Goal: Task Accomplishment & Management: Manage account settings

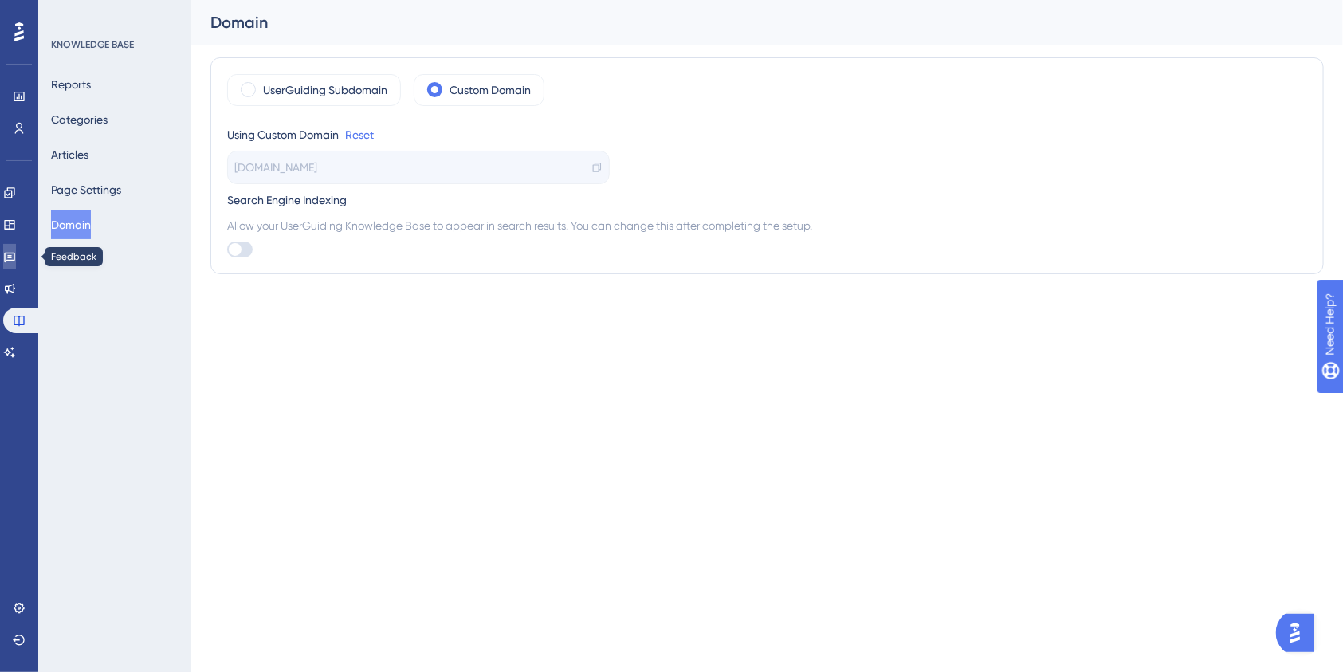
click at [16, 256] on icon at bounding box center [9, 256] width 13 height 13
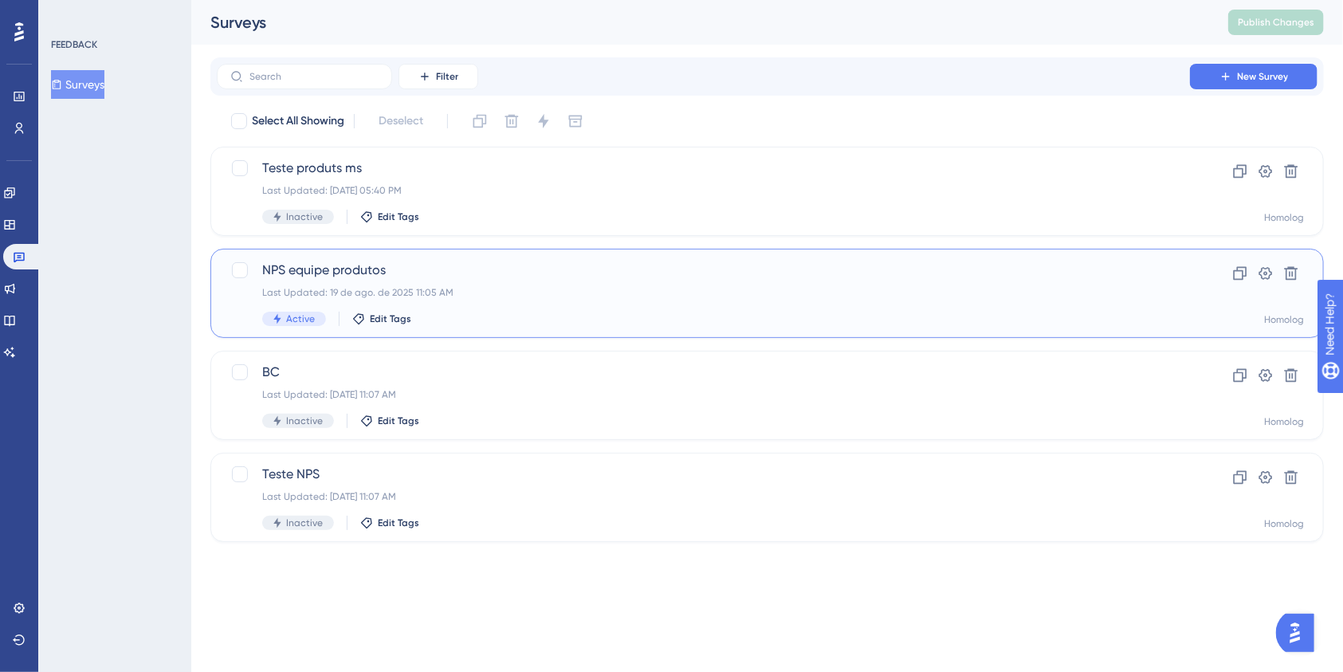
click at [567, 280] on div "NPS equipe produtos Last Updated: [DATE] 11:05 AM Active Edit Tags" at bounding box center [703, 293] width 882 height 65
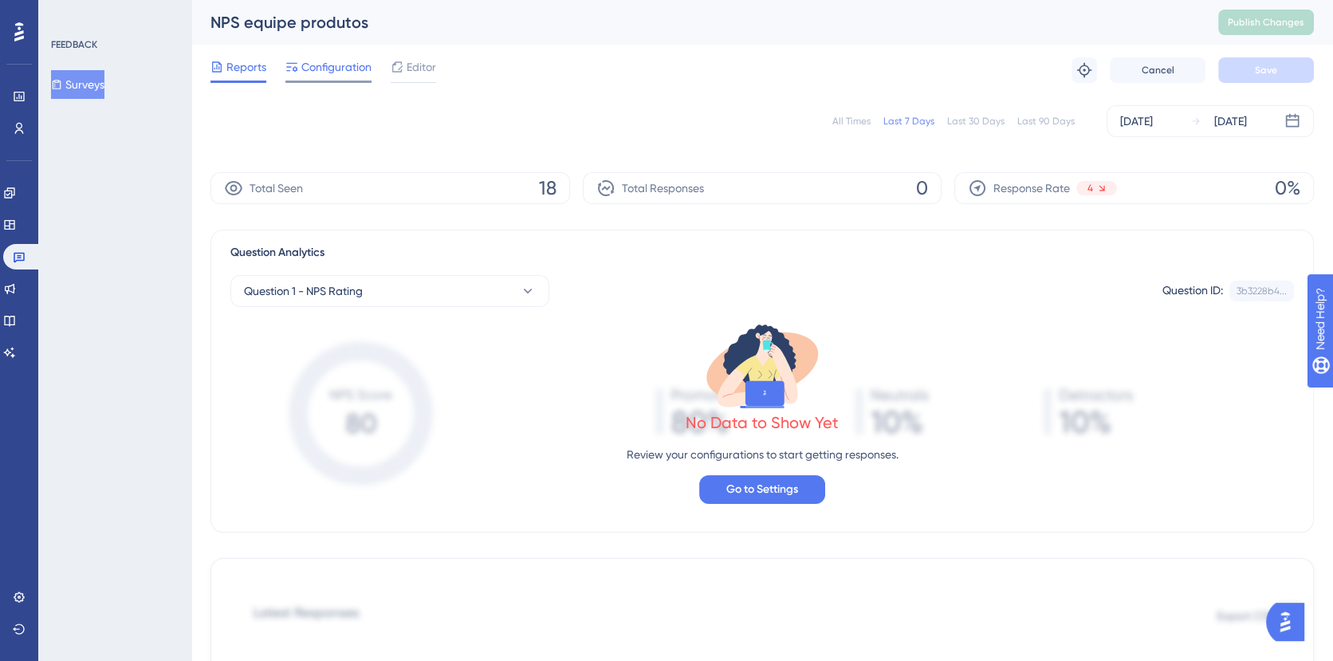
click at [332, 72] on span "Configuration" at bounding box center [336, 66] width 70 height 19
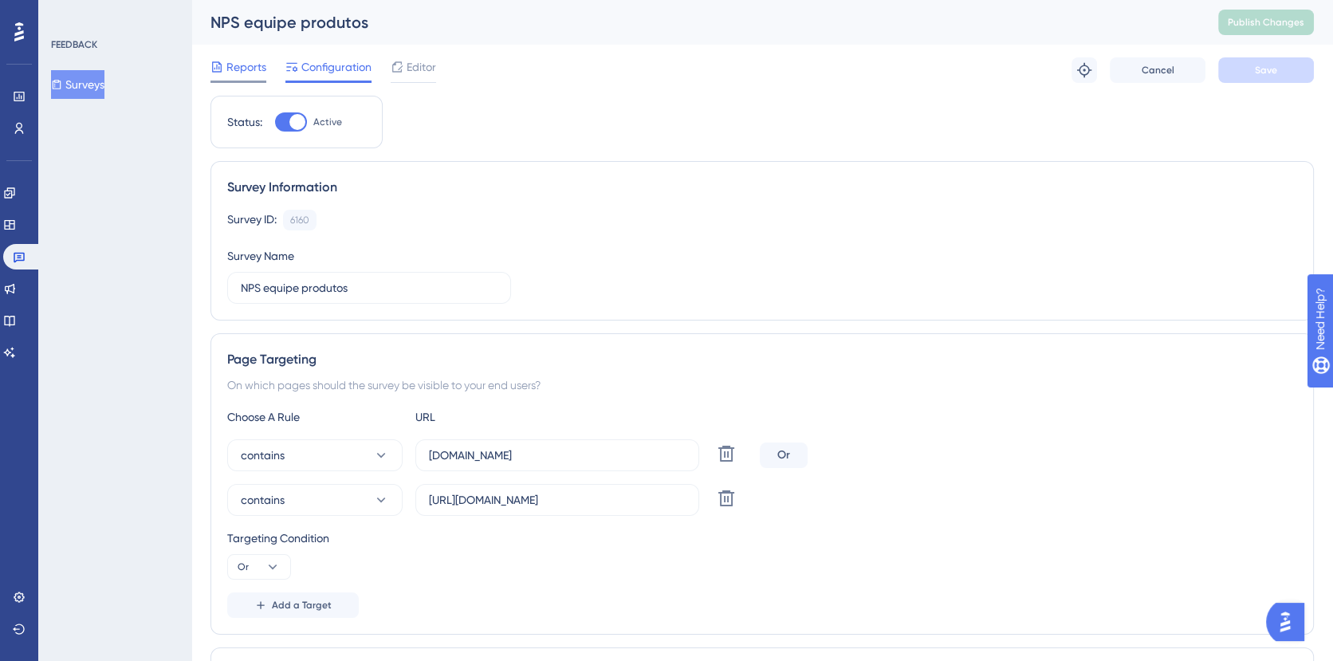
click at [259, 73] on span "Reports" at bounding box center [246, 66] width 40 height 19
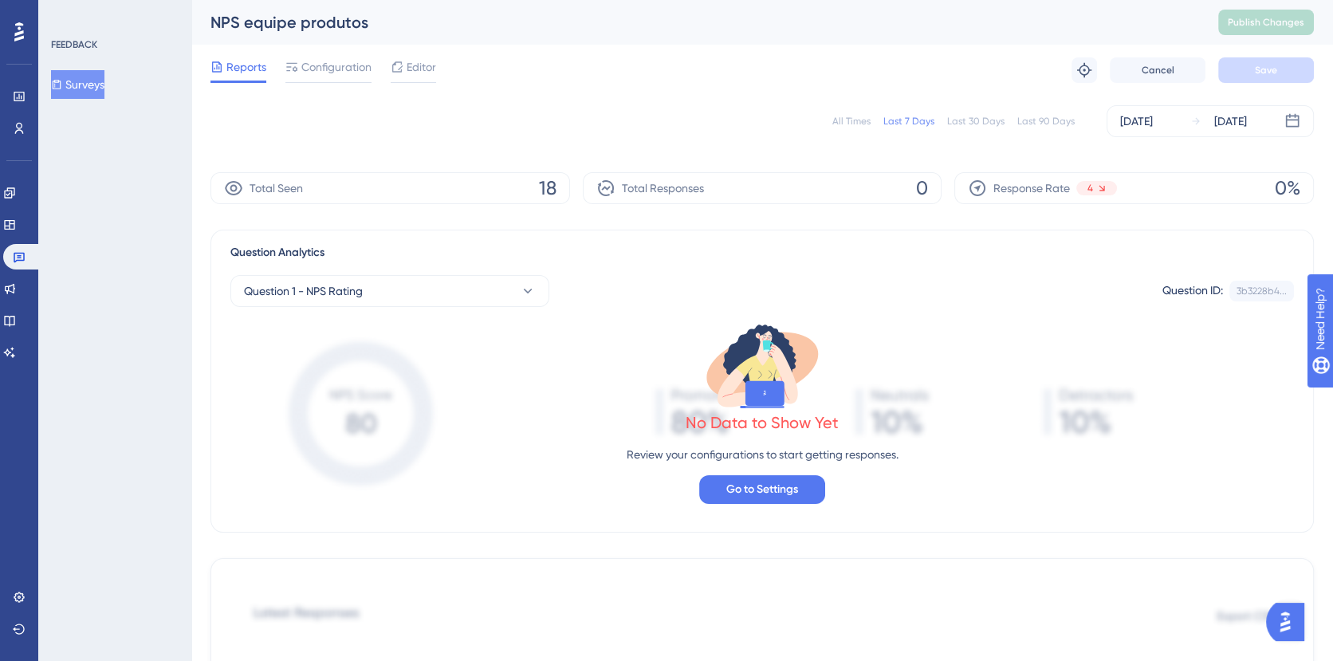
click at [104, 76] on button "Surveys" at bounding box center [77, 84] width 53 height 29
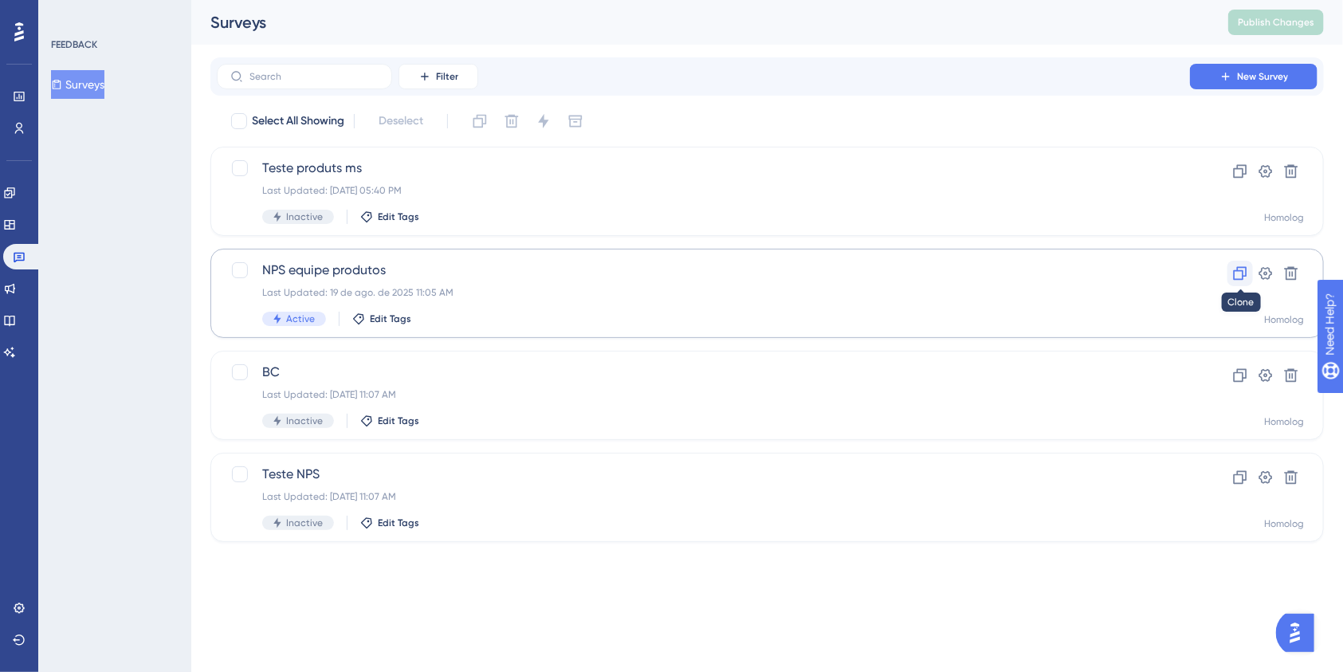
click at [1240, 273] on icon at bounding box center [1240, 273] width 16 height 16
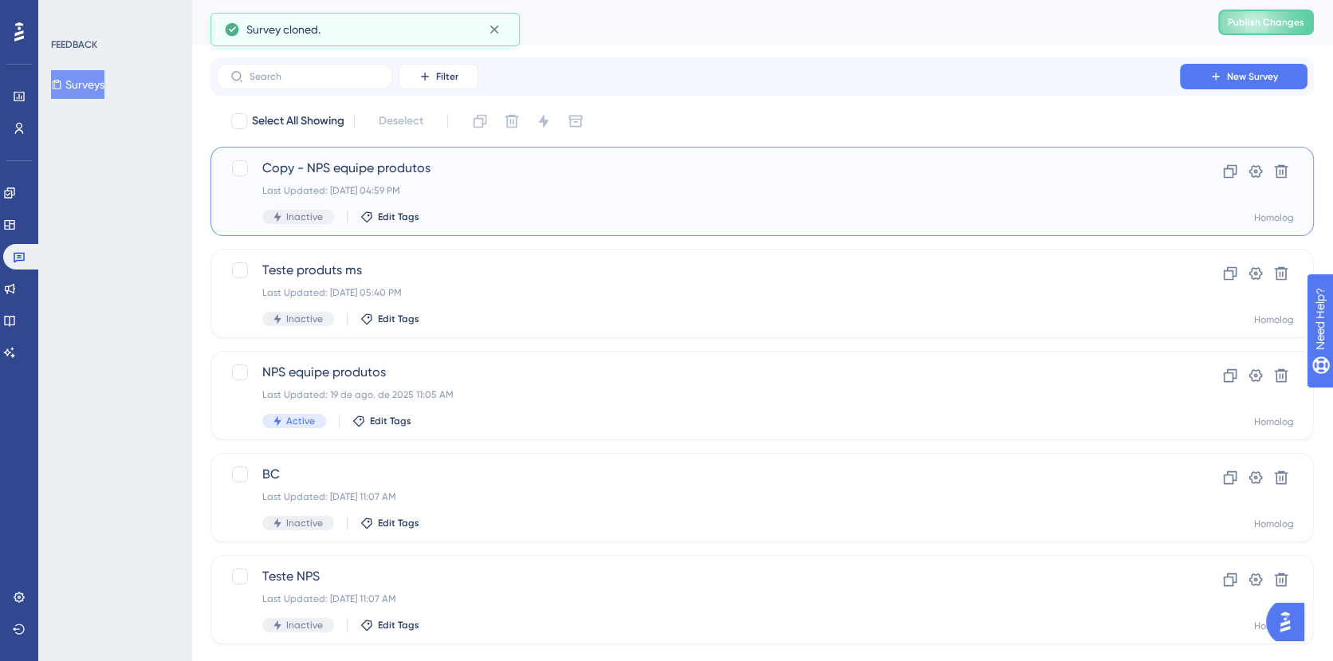
click at [376, 163] on span "Copy - NPS equipe produtos" at bounding box center [698, 168] width 872 height 19
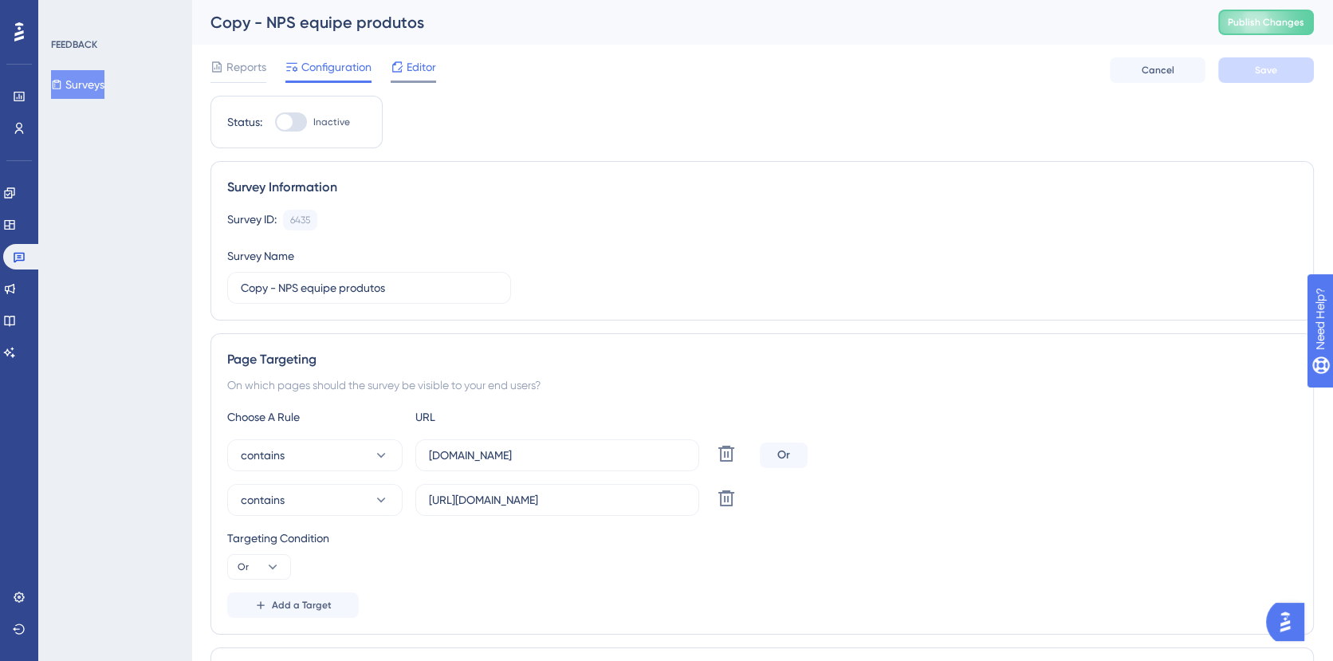
click at [429, 67] on span "Editor" at bounding box center [420, 66] width 29 height 19
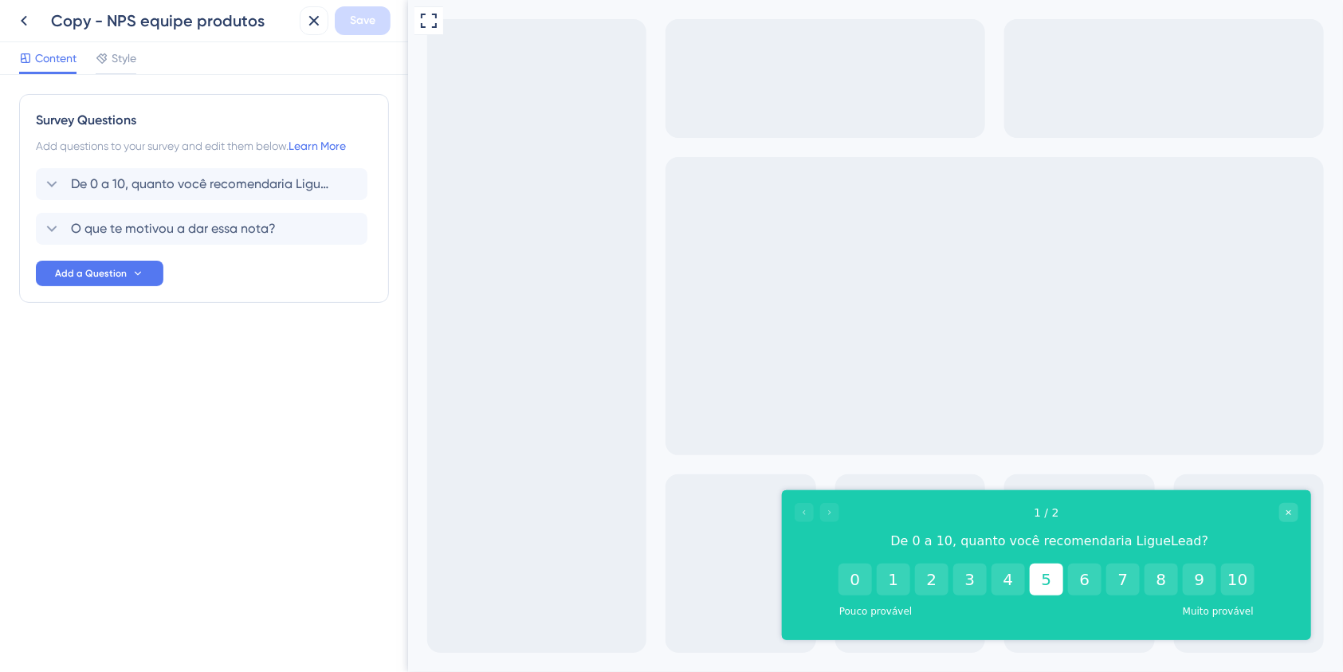
click at [1038, 585] on button "5" at bounding box center [1045, 579] width 33 height 32
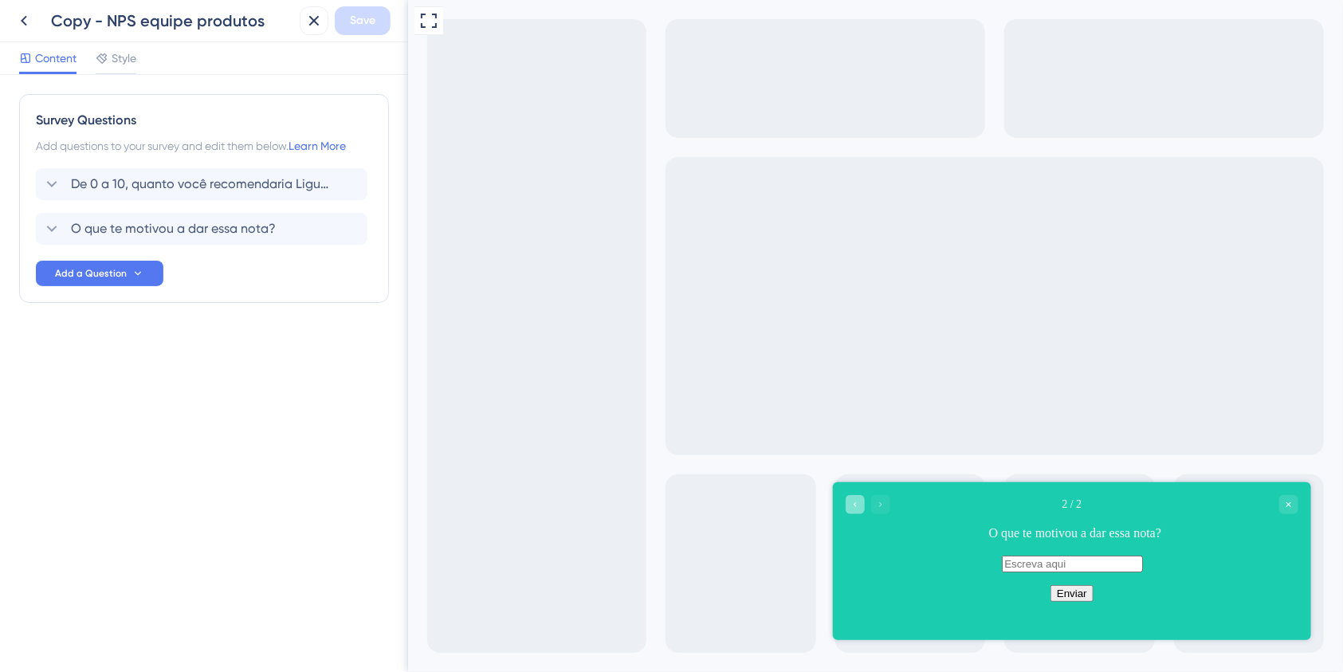
click at [854, 502] on icon "Go to Question 1" at bounding box center [855, 505] width 10 height 10
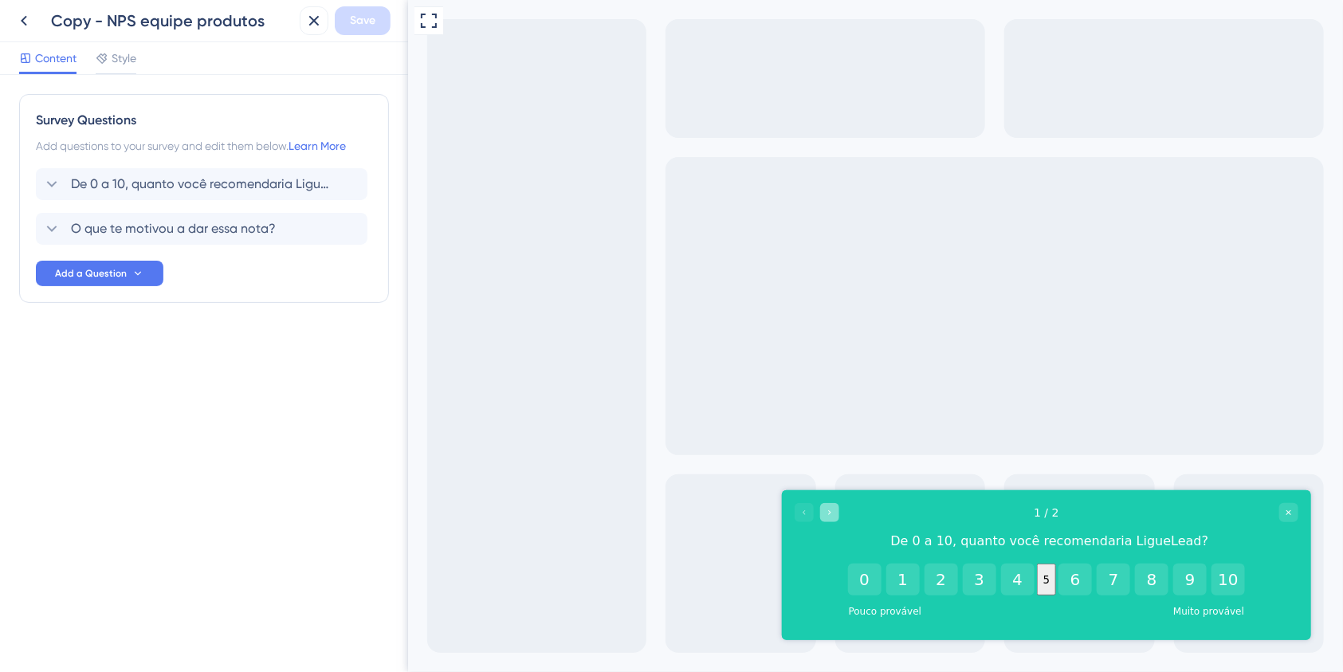
click at [825, 512] on icon "Go to Question 2" at bounding box center [829, 512] width 10 height 10
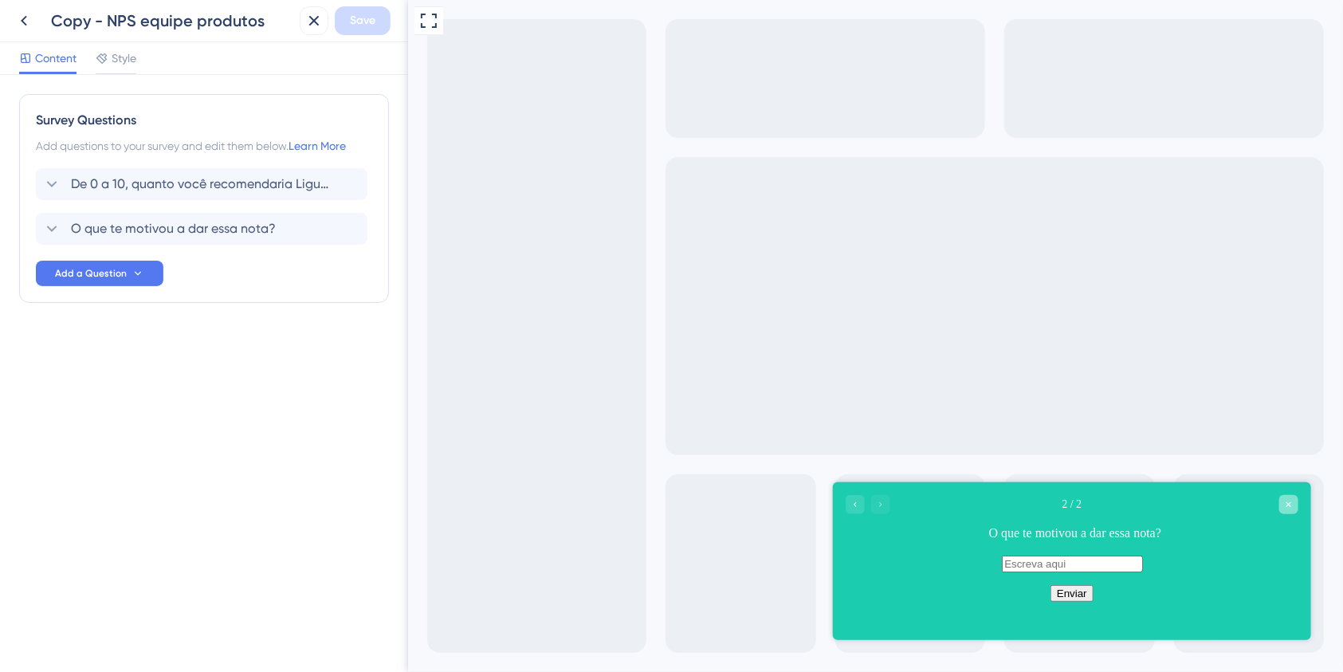
click at [1289, 503] on icon "Close survey" at bounding box center [1288, 504] width 5 height 5
click at [22, 20] on icon at bounding box center [24, 21] width 6 height 10
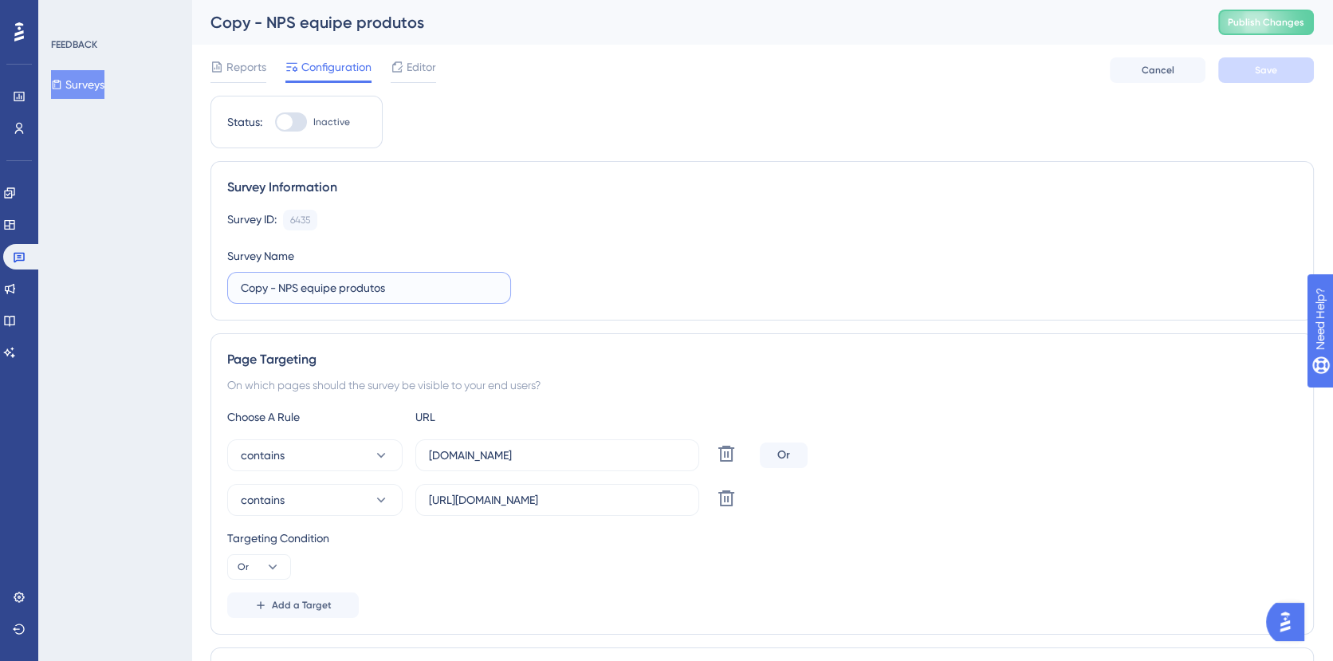
drag, startPoint x: 250, startPoint y: 285, endPoint x: 202, endPoint y: 282, distance: 48.7
drag, startPoint x: 263, startPoint y: 289, endPoint x: 343, endPoint y: 281, distance: 80.2
click at [345, 281] on input "NPS equipe produtos" at bounding box center [369, 288] width 257 height 18
type input "NPS Produção"
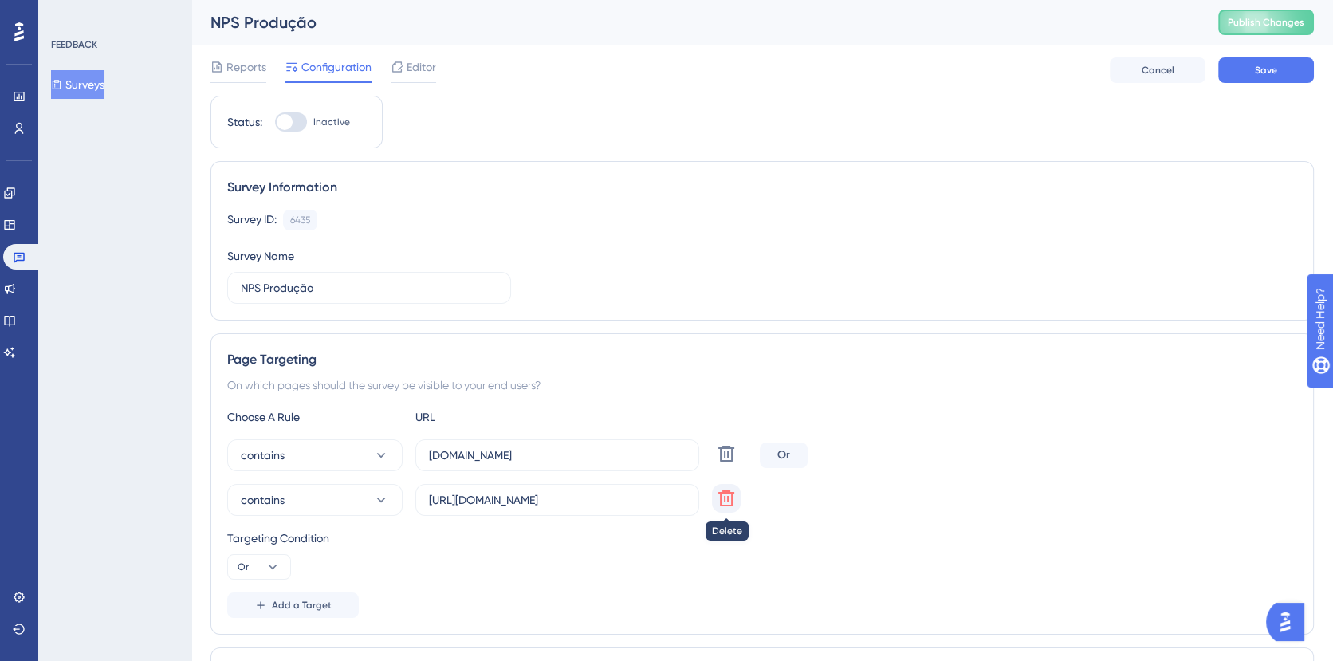
click at [727, 501] on icon at bounding box center [726, 498] width 16 height 16
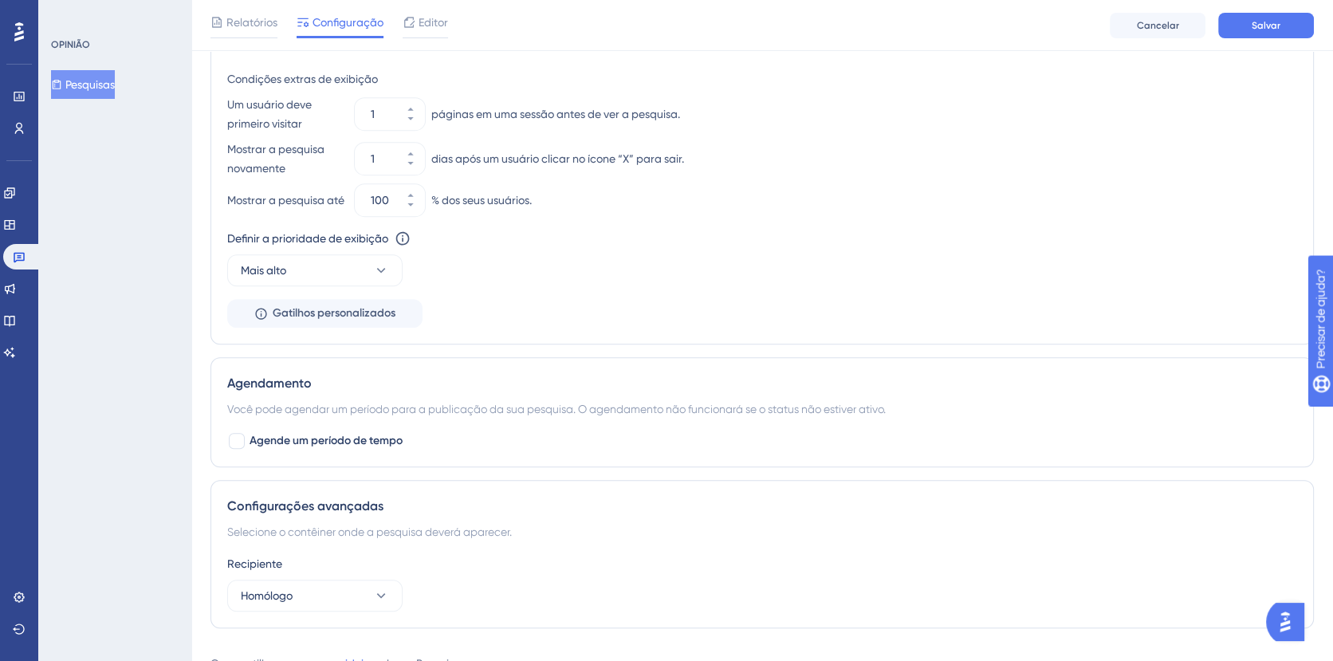
scroll to position [850, 0]
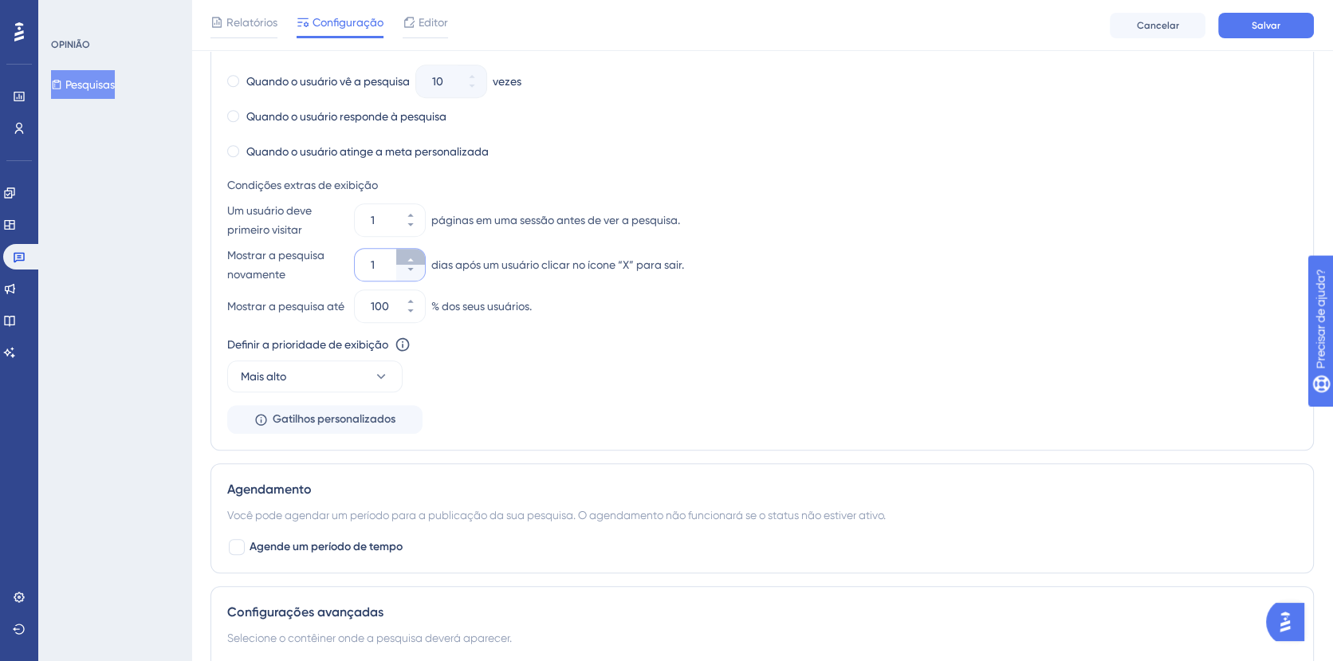
click at [410, 261] on icon at bounding box center [411, 260] width 10 height 10
type input "030"
click at [509, 410] on div "Defina a frequência de aparição Sempre Parar gatilho Nunca Quando o usuário vê …" at bounding box center [762, 186] width 1070 height 494
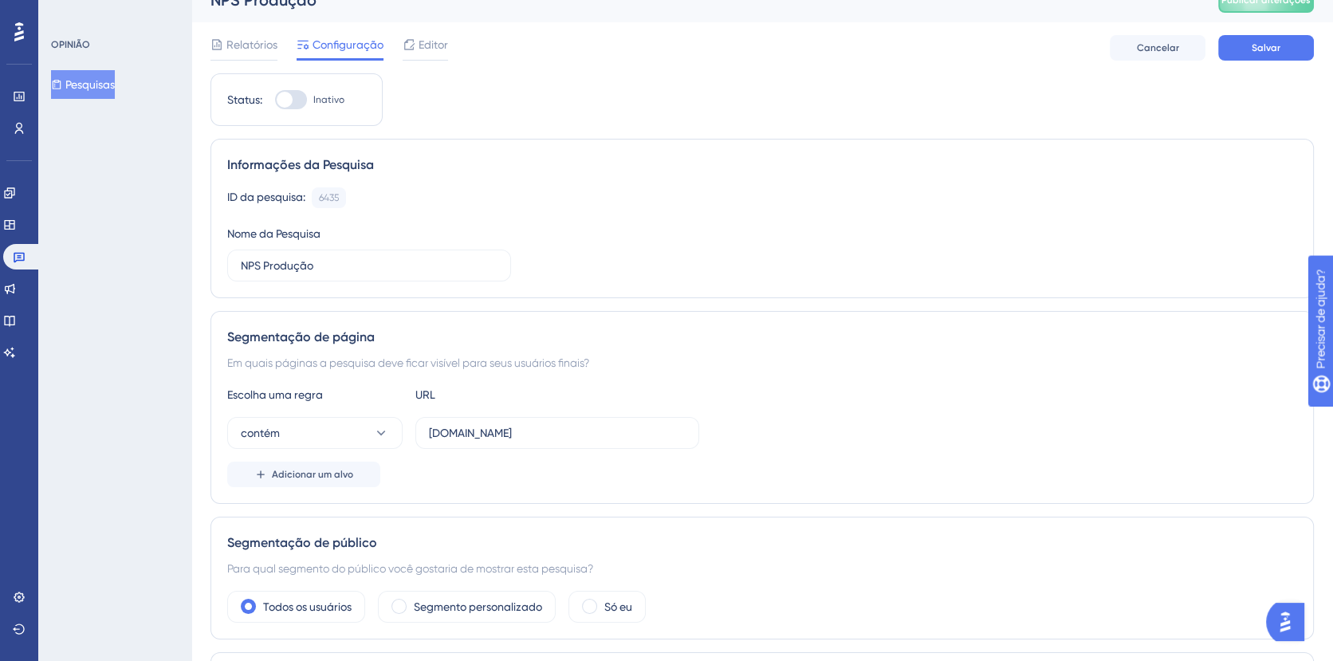
scroll to position [0, 0]
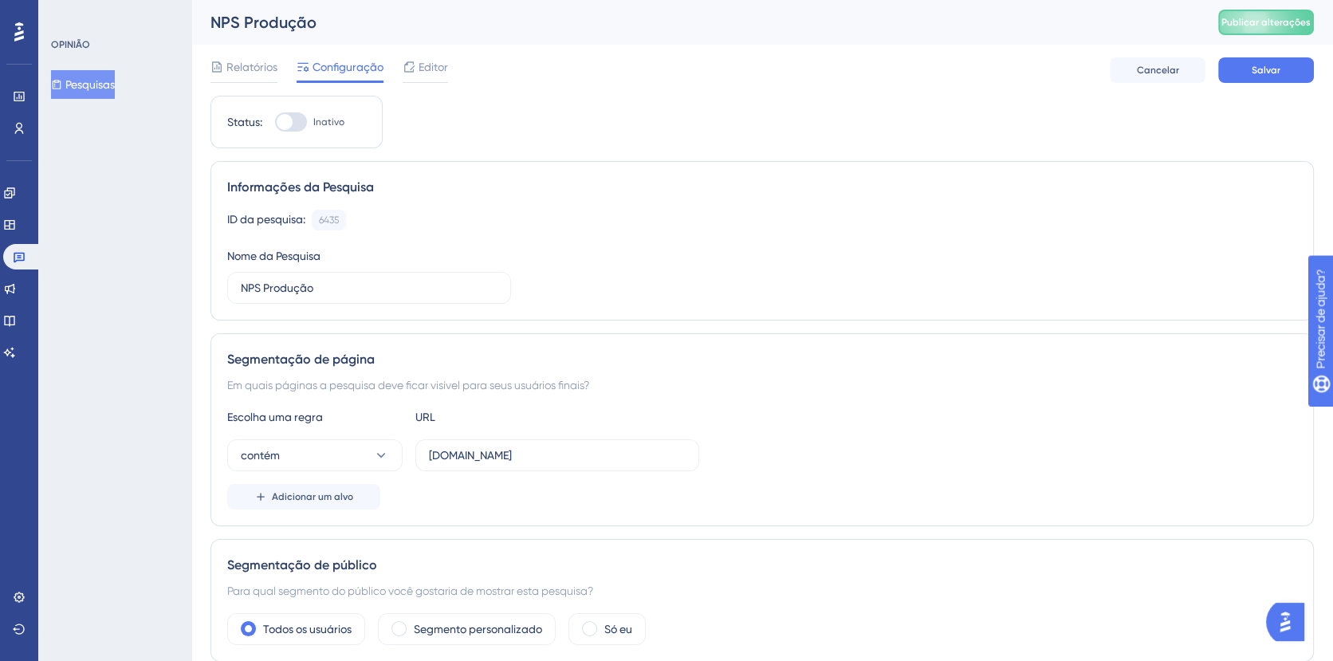
click at [281, 120] on div at bounding box center [285, 122] width 16 height 16
click at [275, 122] on input "Inativo" at bounding box center [274, 122] width 1 height 1
checkbox input "true"
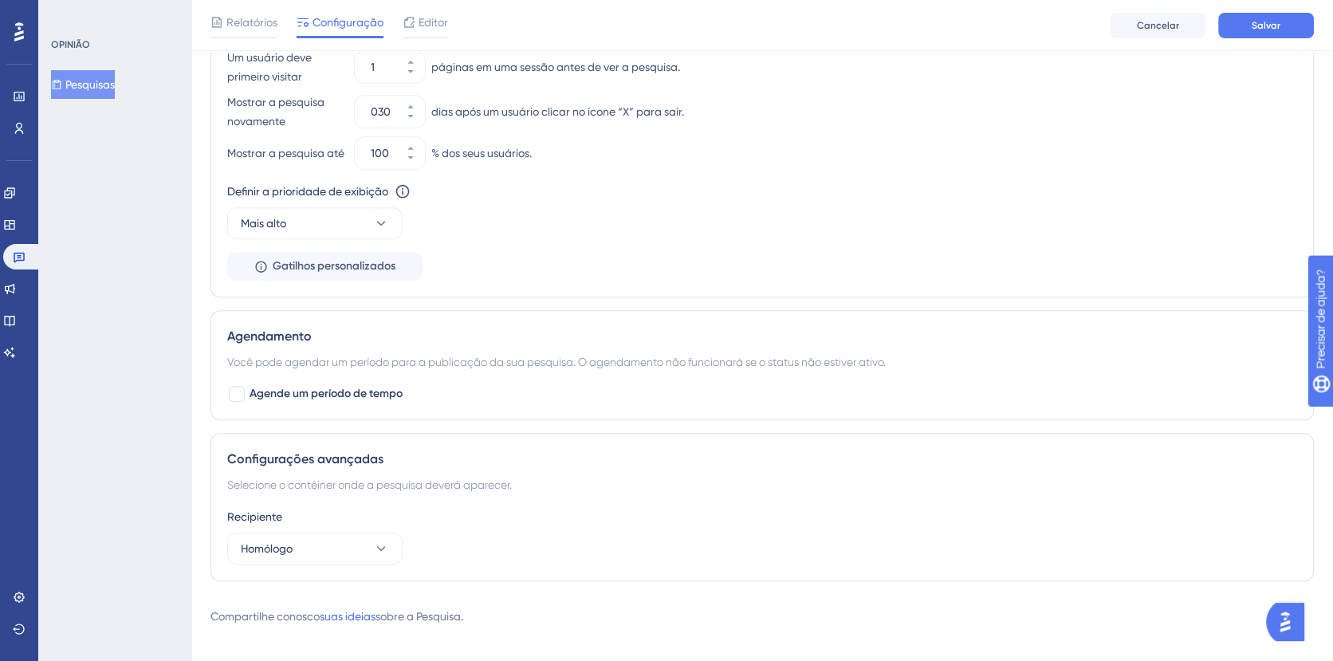
scroll to position [1024, 0]
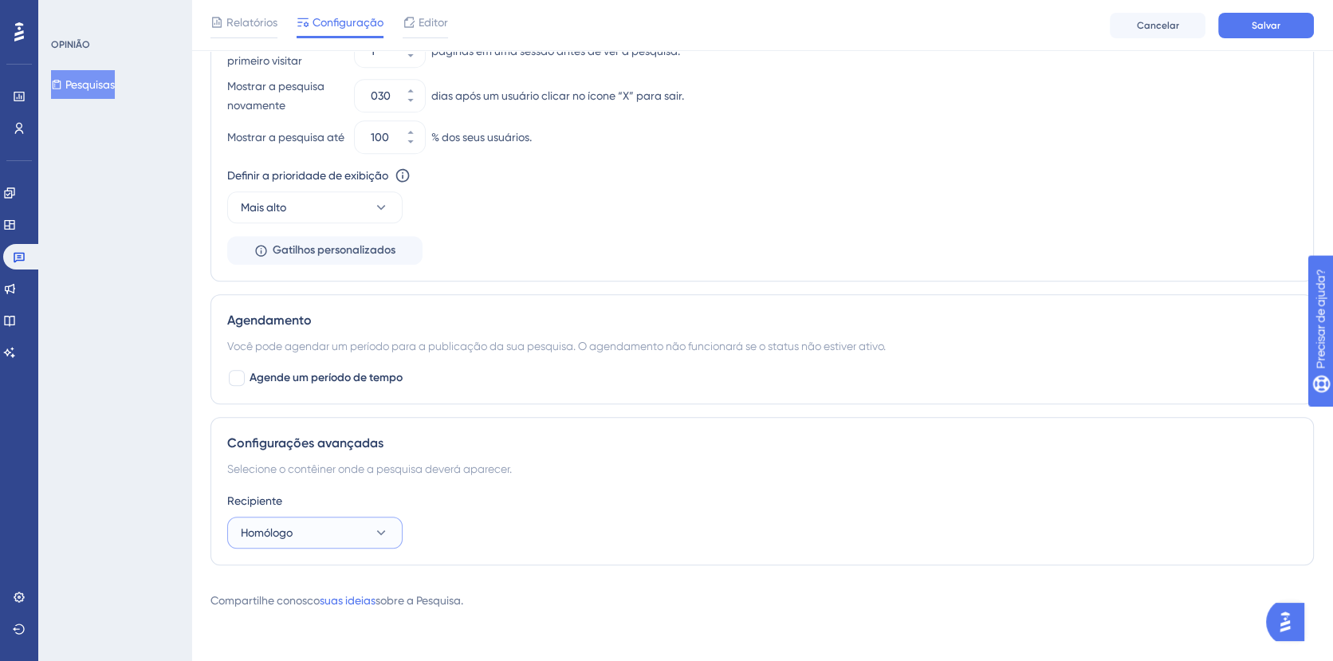
click at [324, 529] on button "Homólogo" at bounding box center [314, 532] width 175 height 32
click at [306, 570] on div "Produção Produção" at bounding box center [314, 581] width 129 height 32
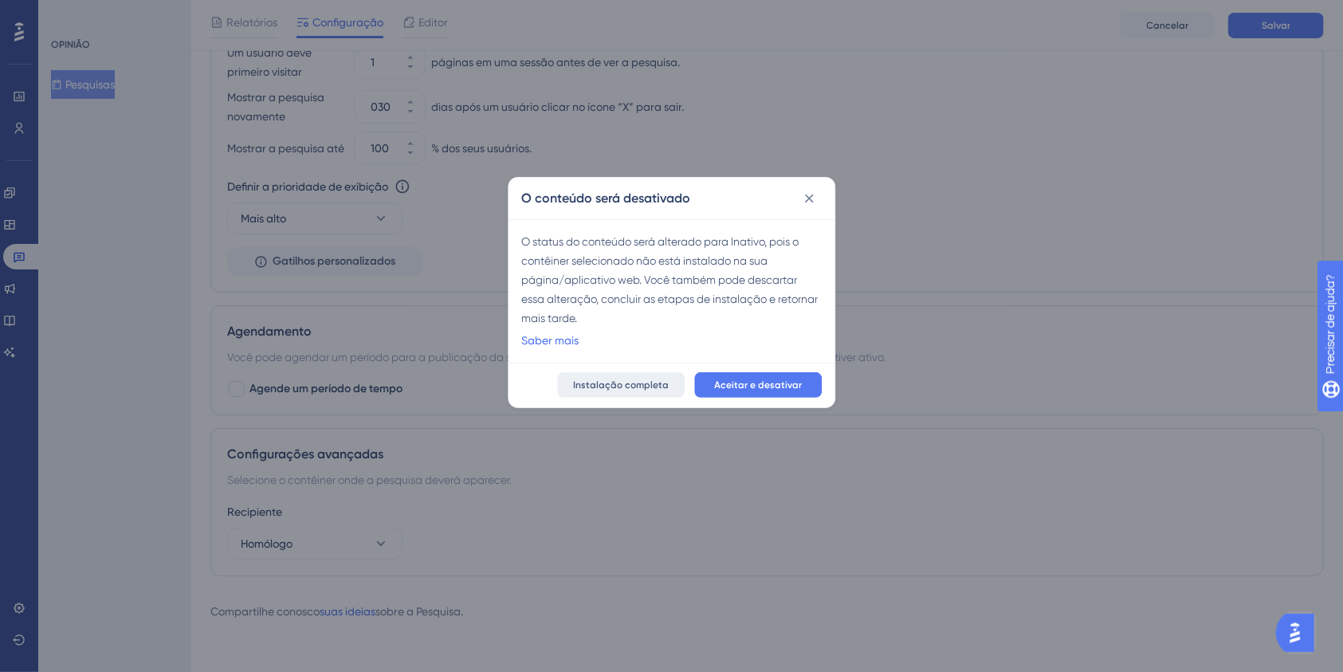
click at [600, 384] on font "Instalação completa" at bounding box center [621, 384] width 96 height 11
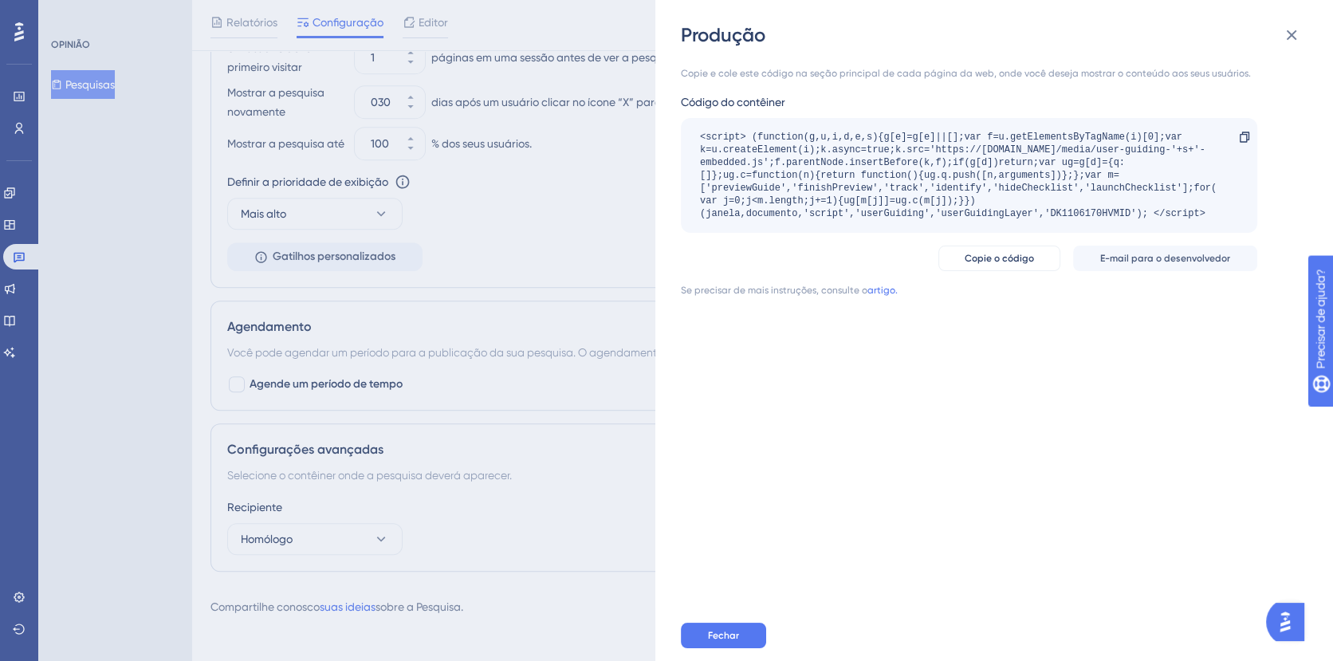
scroll to position [0, 0]
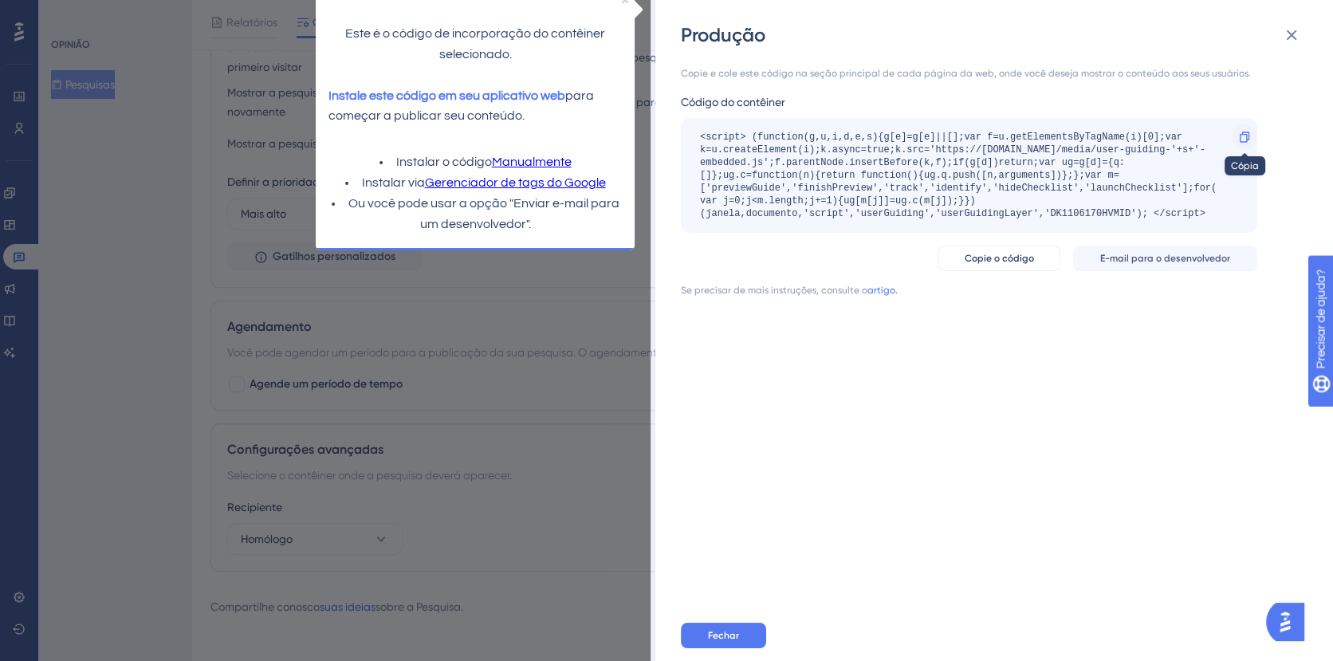
click at [1242, 135] on icon at bounding box center [1244, 137] width 13 height 13
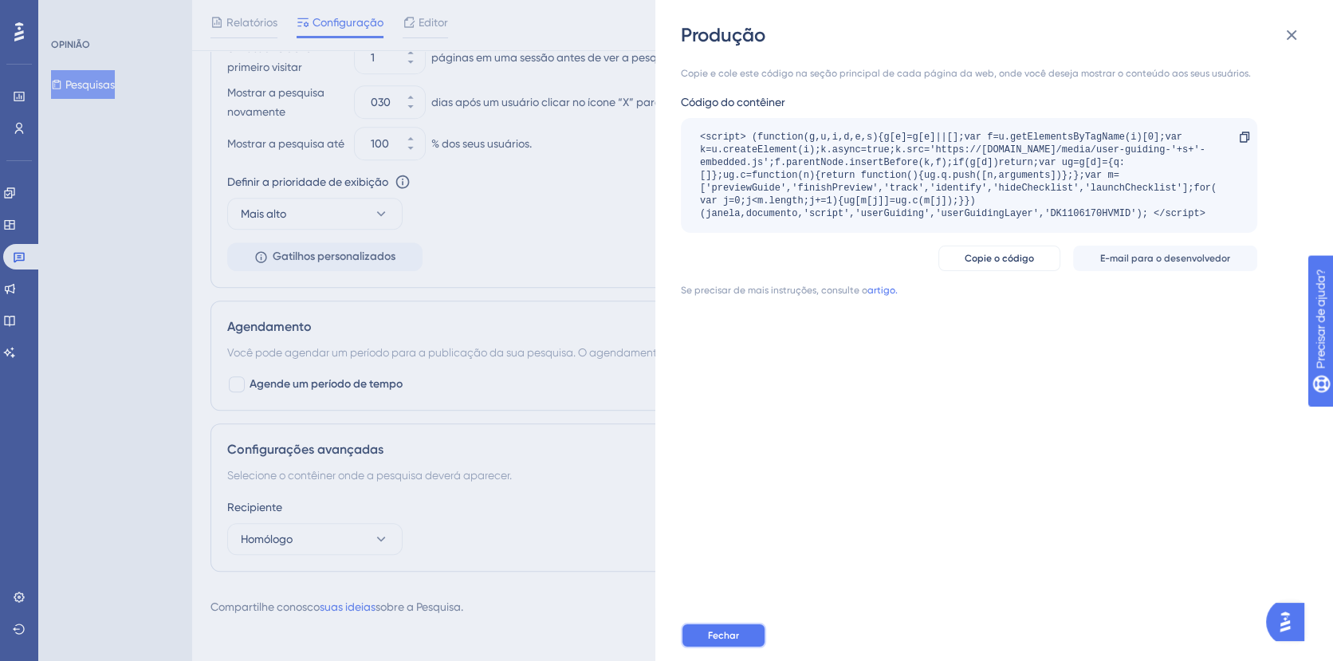
click at [701, 637] on button "Fechar" at bounding box center [723, 635] width 85 height 26
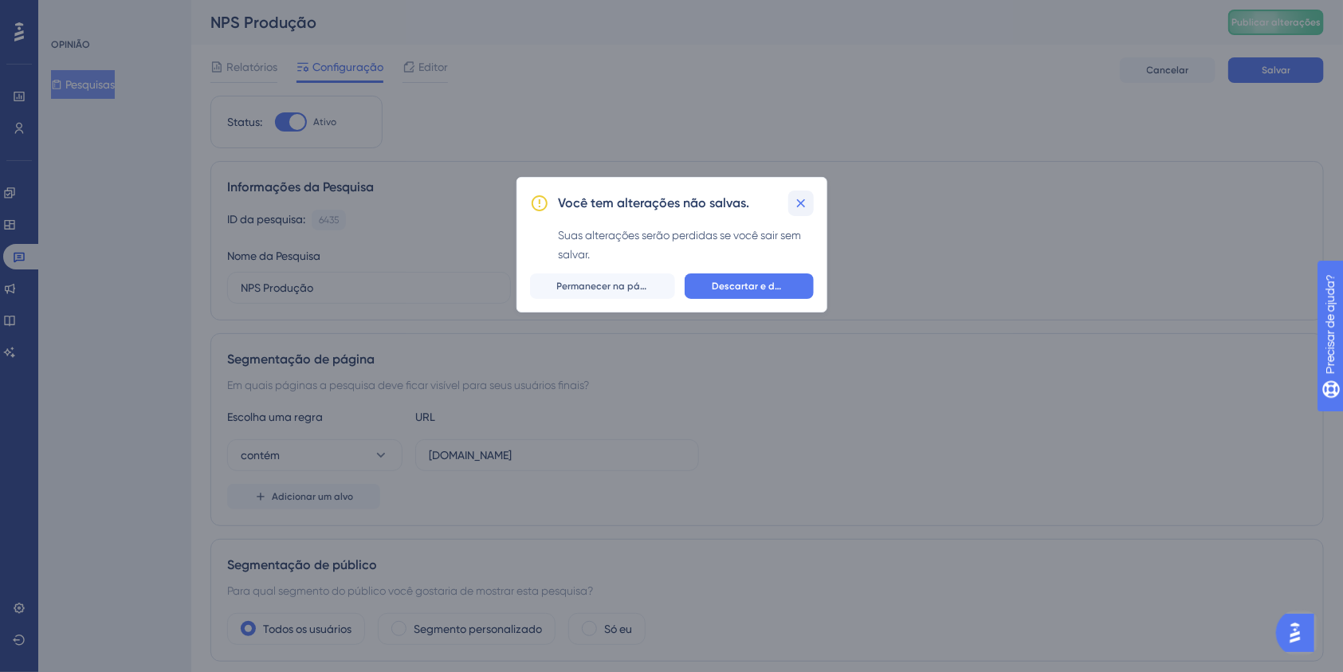
click at [804, 203] on icon at bounding box center [801, 203] width 16 height 16
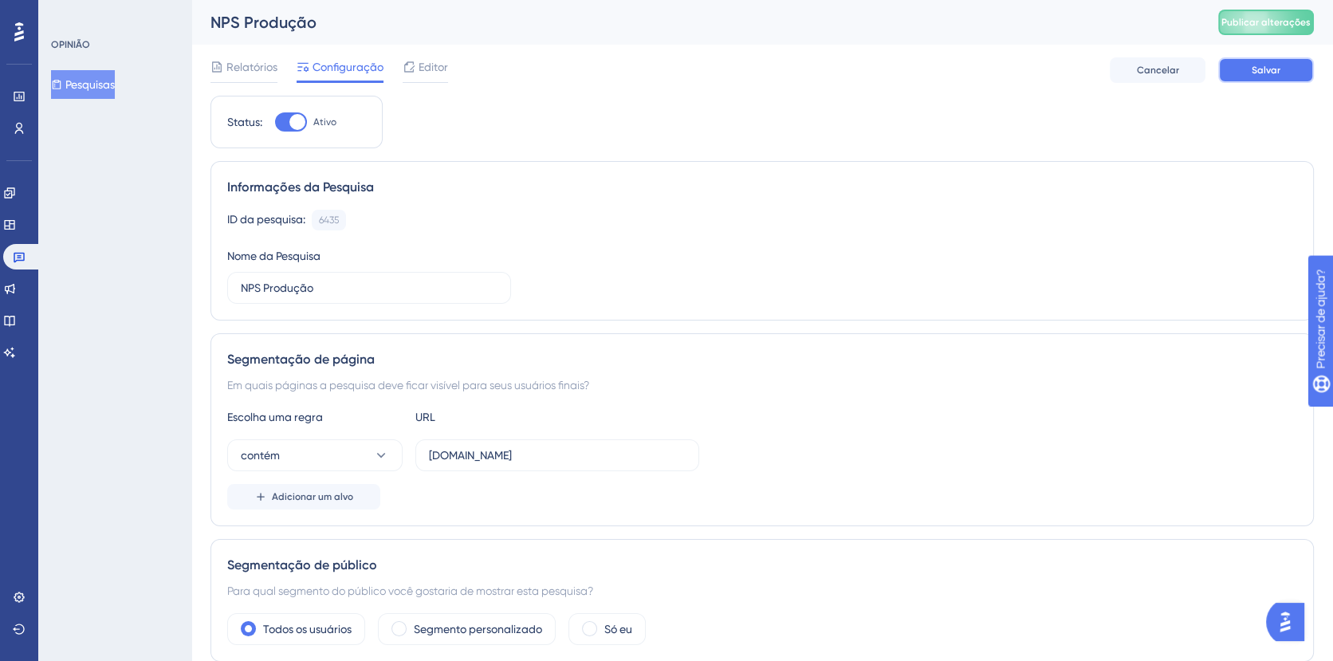
click at [1280, 57] on button "Salvar" at bounding box center [1266, 70] width 96 height 26
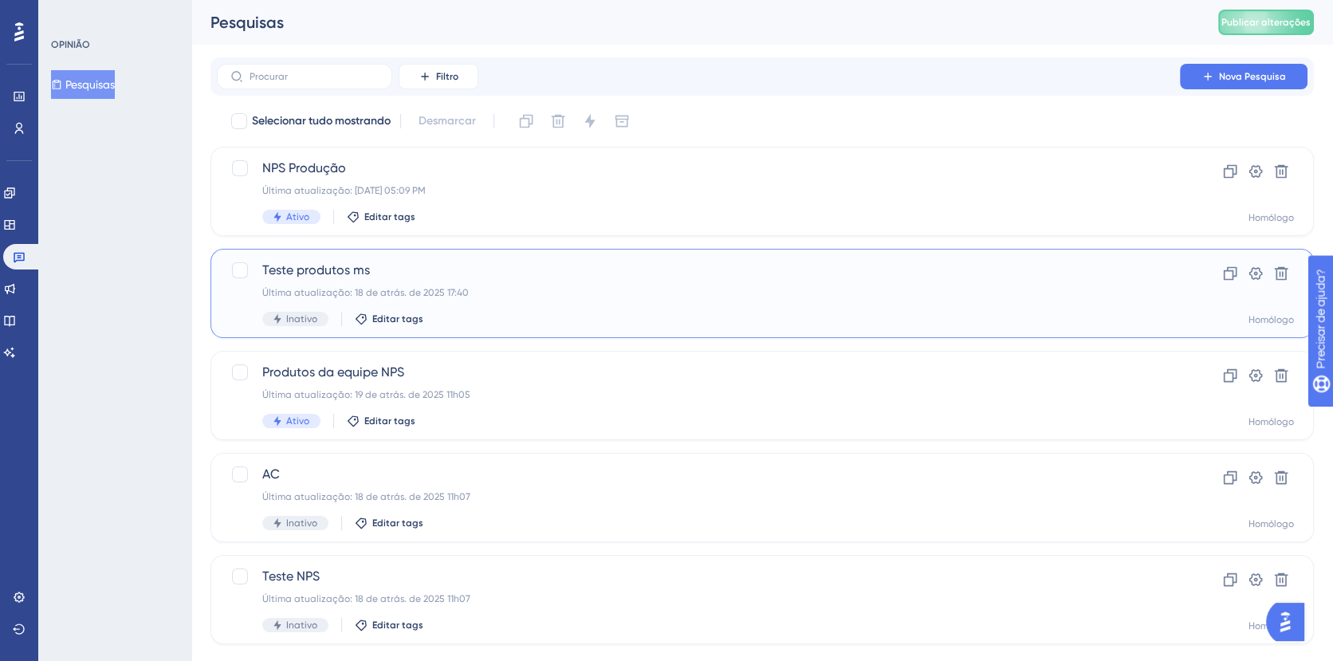
click at [505, 290] on div "Última atualização: 18 de atrás. de 2025 17:40" at bounding box center [698, 292] width 872 height 13
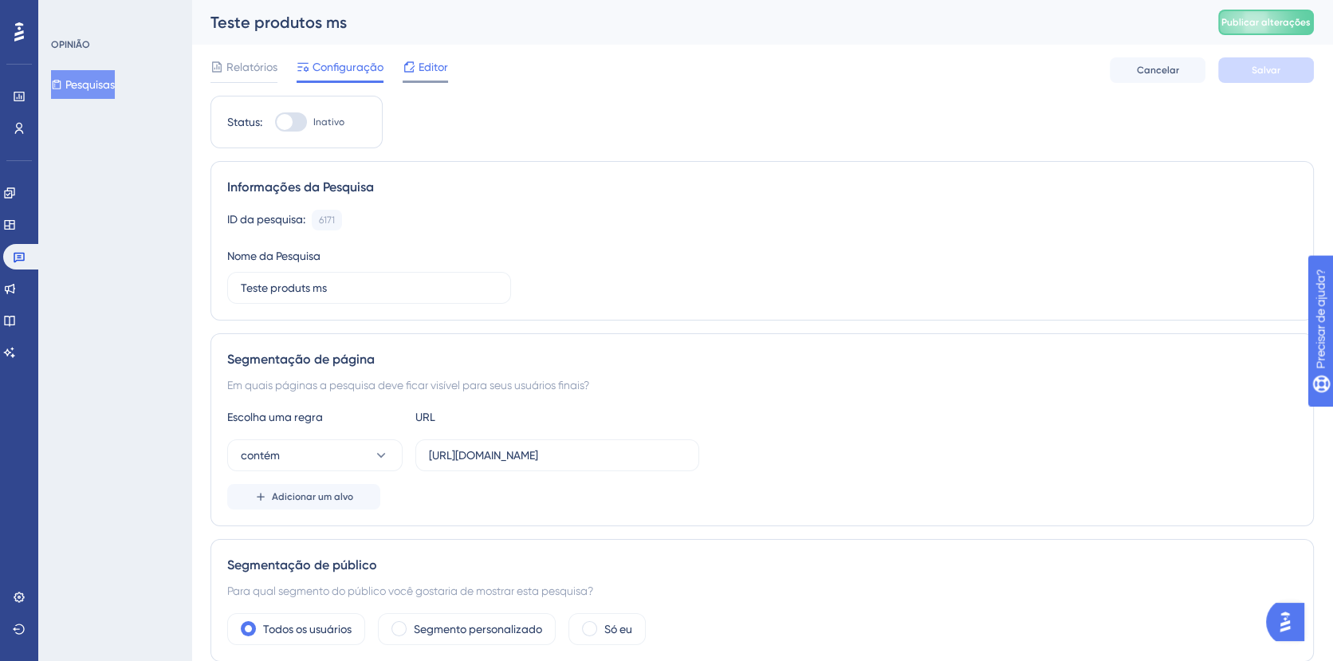
click at [418, 65] on font "Editor" at bounding box center [432, 67] width 29 height 13
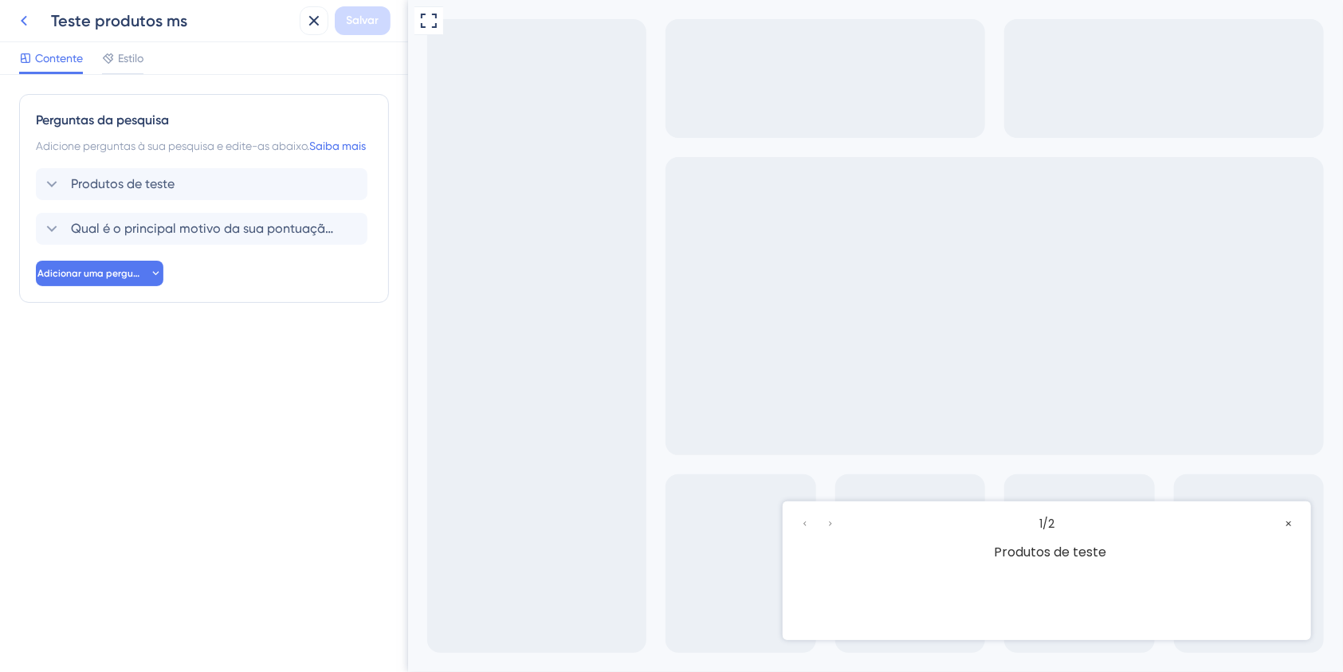
click at [26, 16] on icon at bounding box center [23, 20] width 19 height 19
click at [23, 15] on icon at bounding box center [23, 20] width 19 height 19
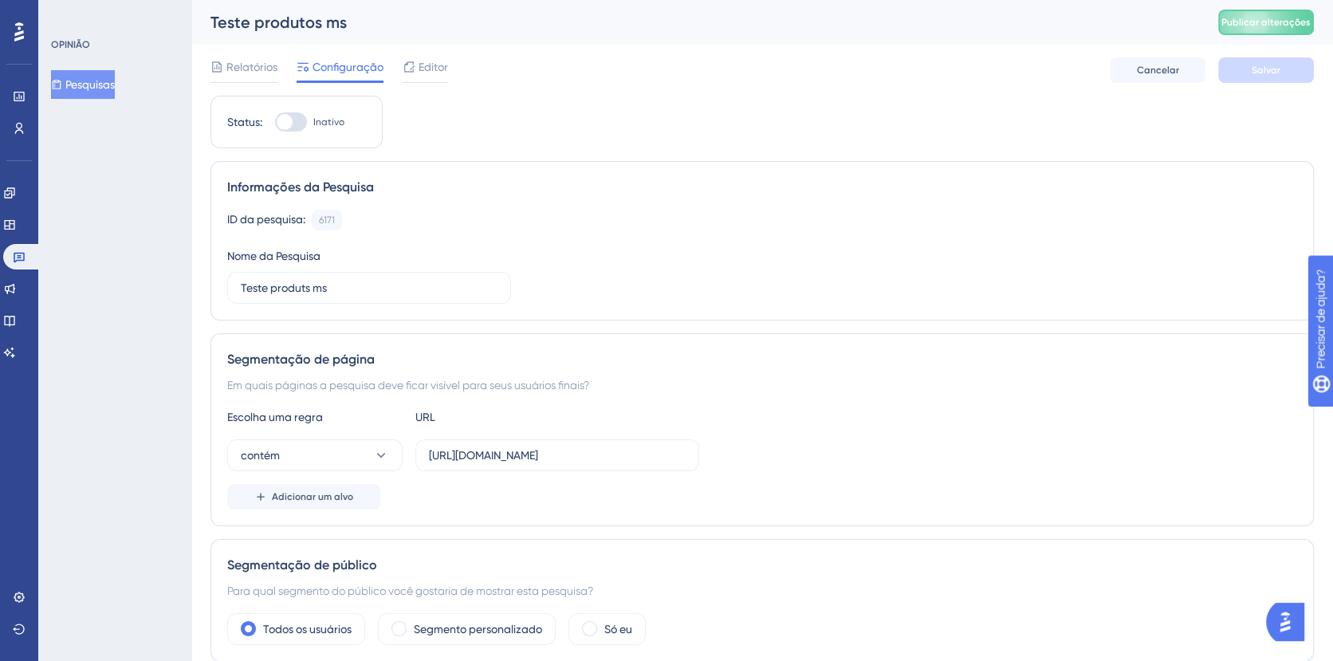
click at [95, 91] on font "Pesquisas" at bounding box center [89, 84] width 49 height 19
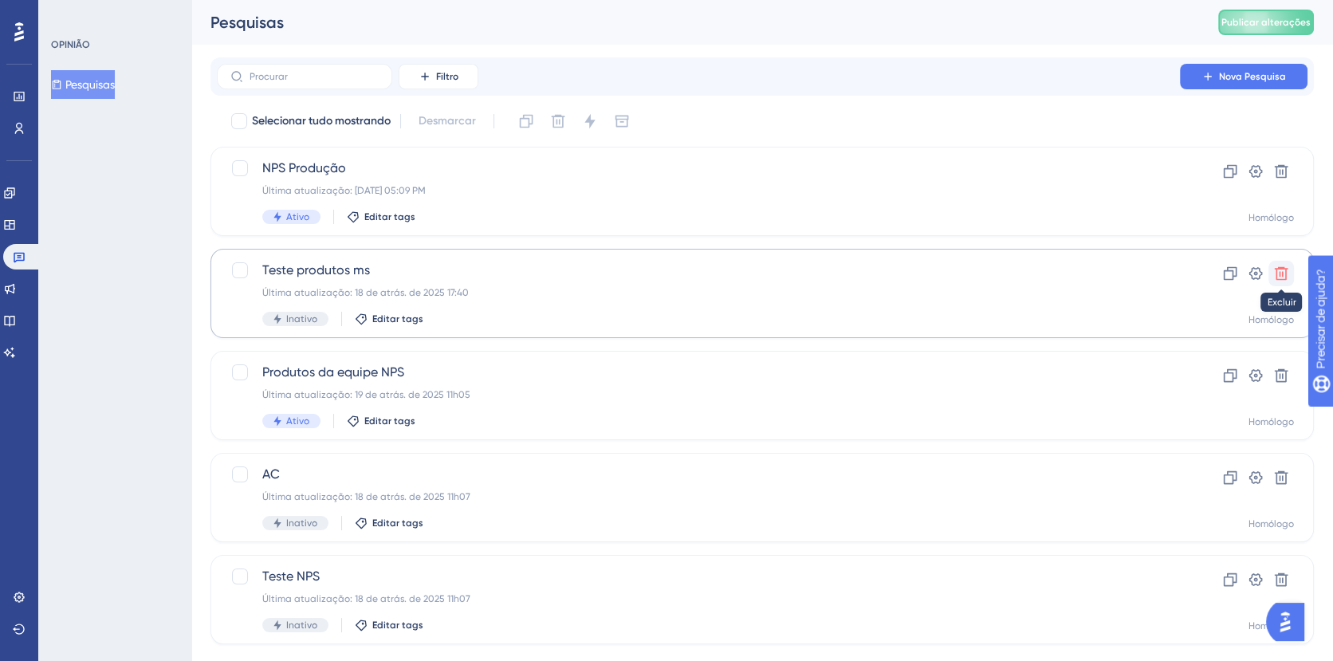
click at [1282, 275] on icon at bounding box center [1281, 274] width 14 height 14
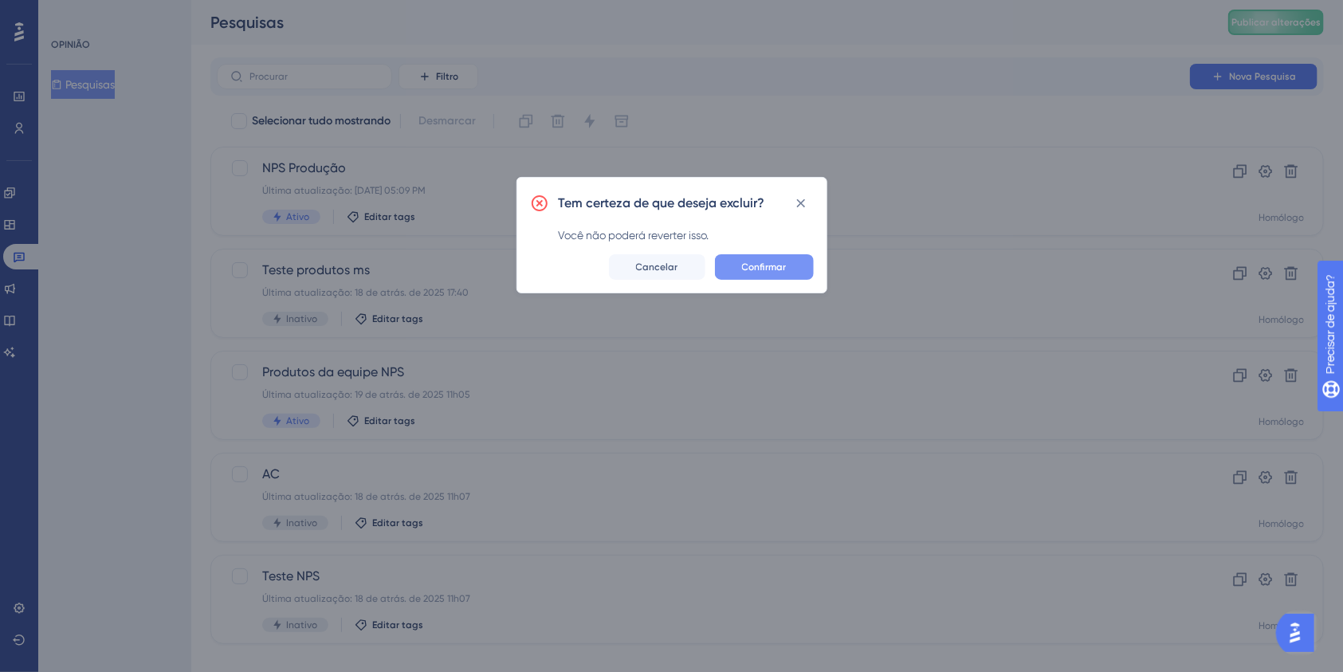
click at [786, 271] on button "Confirmar" at bounding box center [764, 267] width 99 height 26
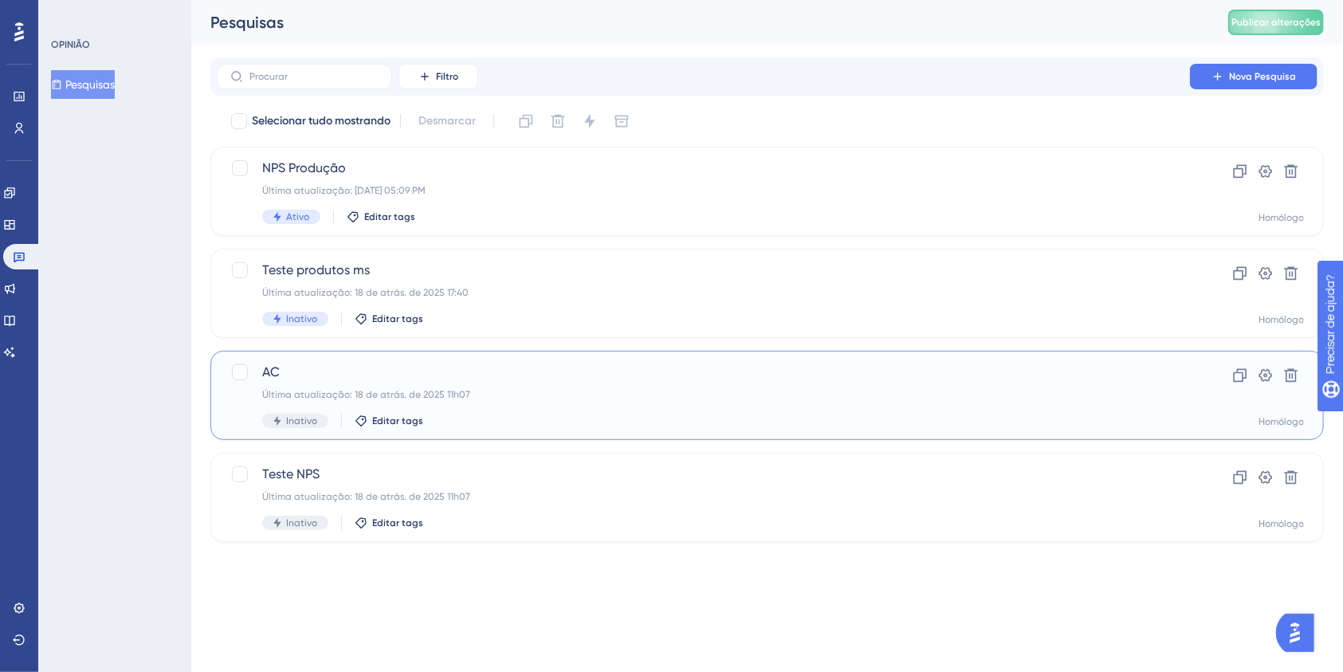
click at [560, 373] on span "AC" at bounding box center [703, 372] width 882 height 19
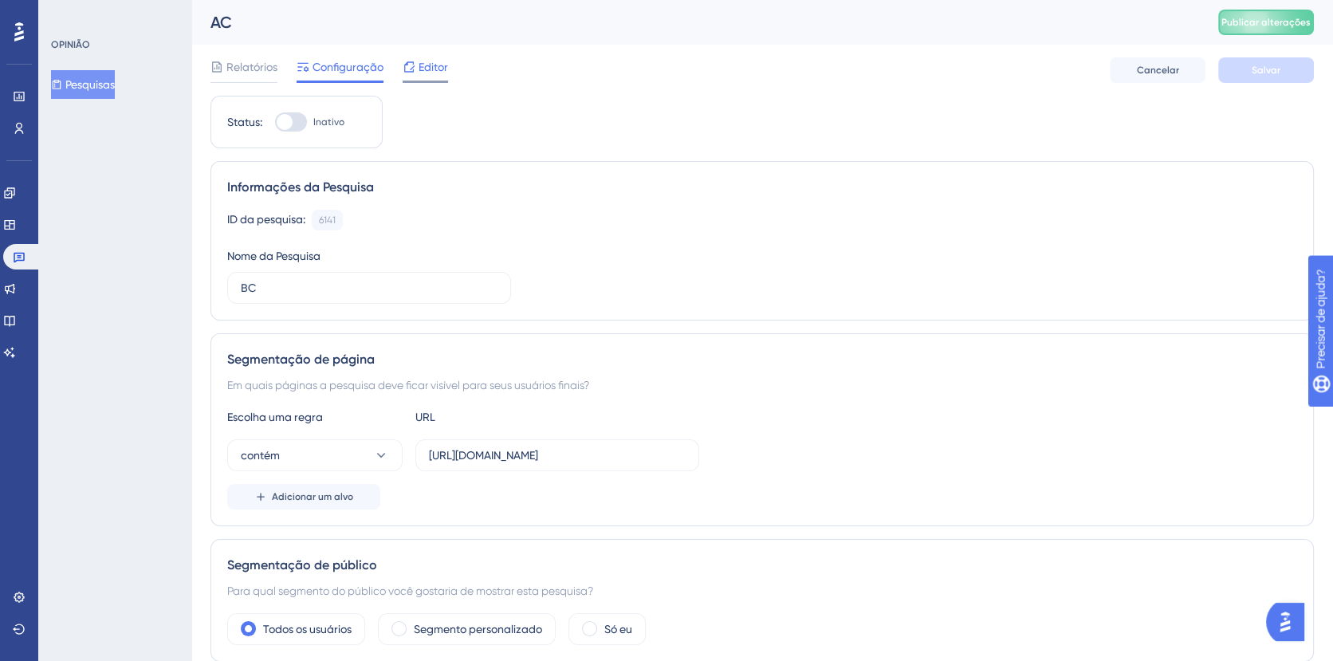
click at [432, 64] on font "Editor" at bounding box center [432, 67] width 29 height 13
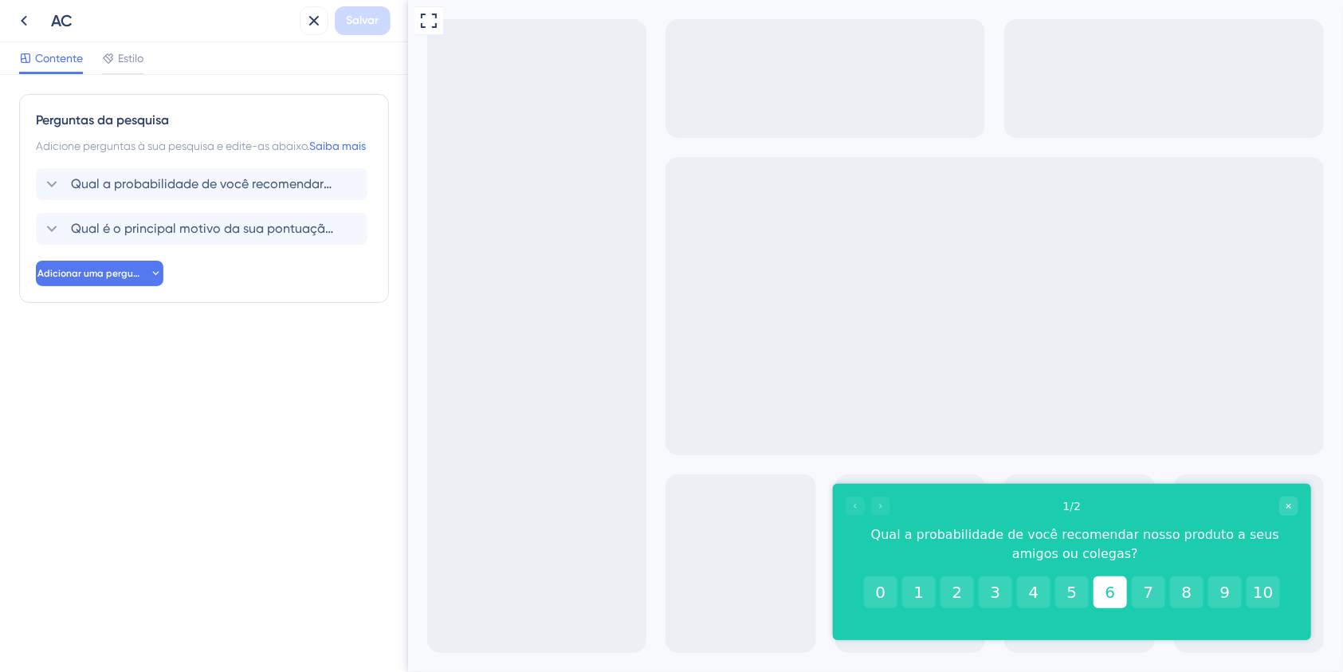
click at [1099, 583] on button "6" at bounding box center [1109, 591] width 33 height 32
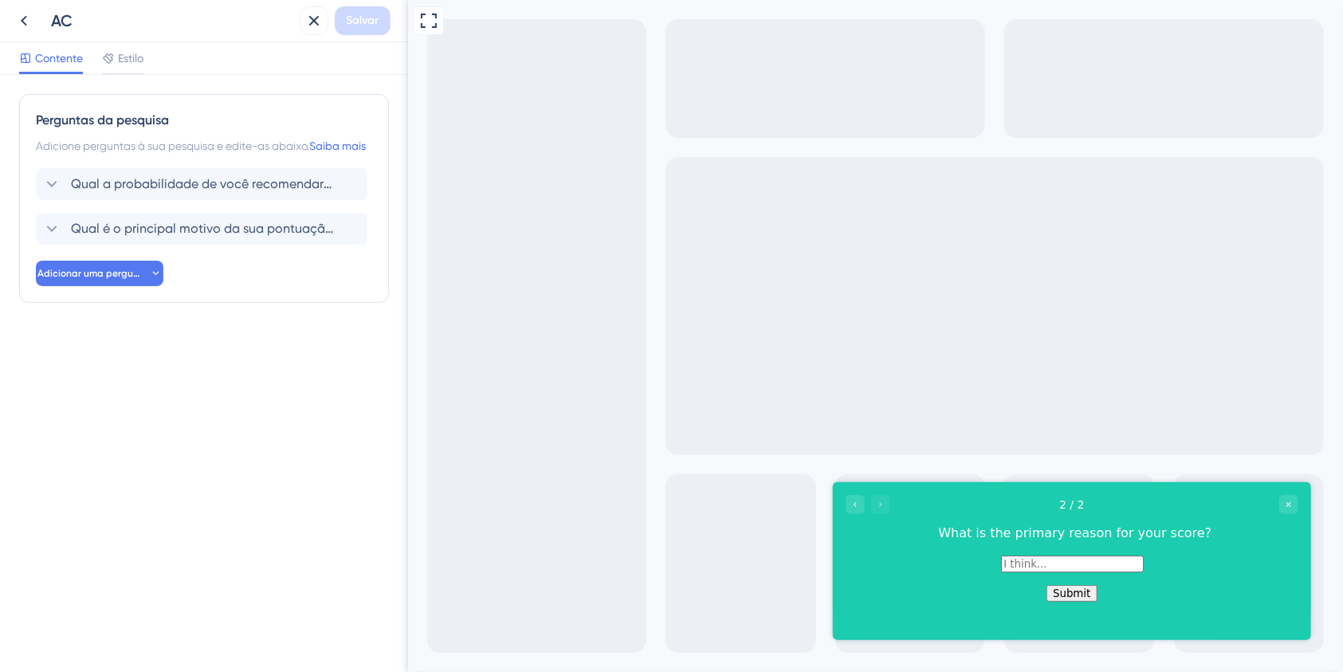
click at [61, 19] on font "AC" at bounding box center [62, 20] width 22 height 19
click at [22, 21] on icon at bounding box center [24, 21] width 6 height 10
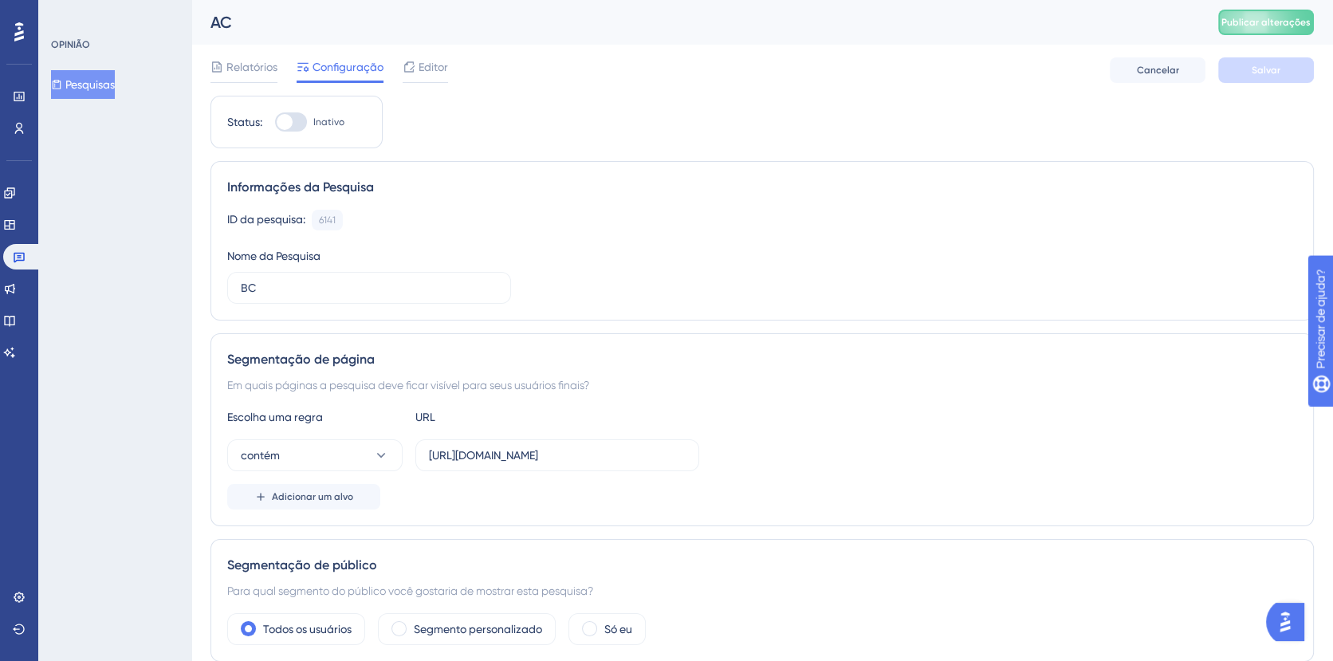
click at [21, 20] on div at bounding box center [19, 32] width 26 height 26
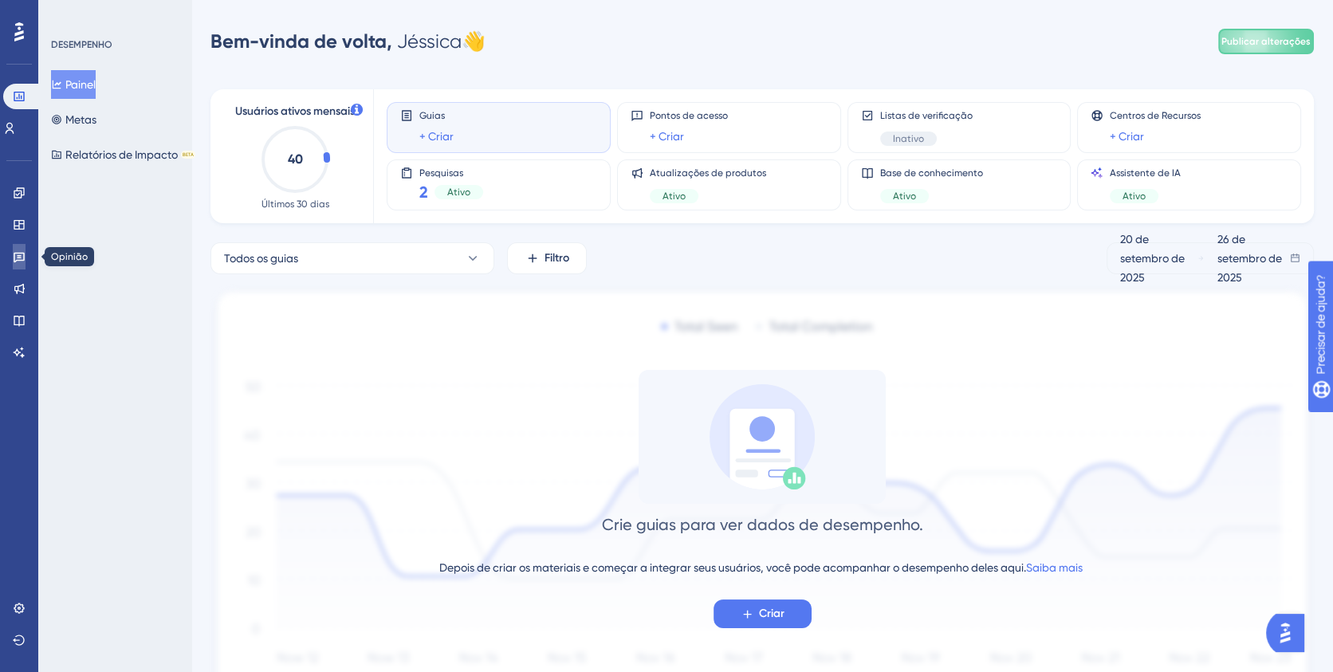
click at [20, 260] on icon at bounding box center [19, 258] width 11 height 10
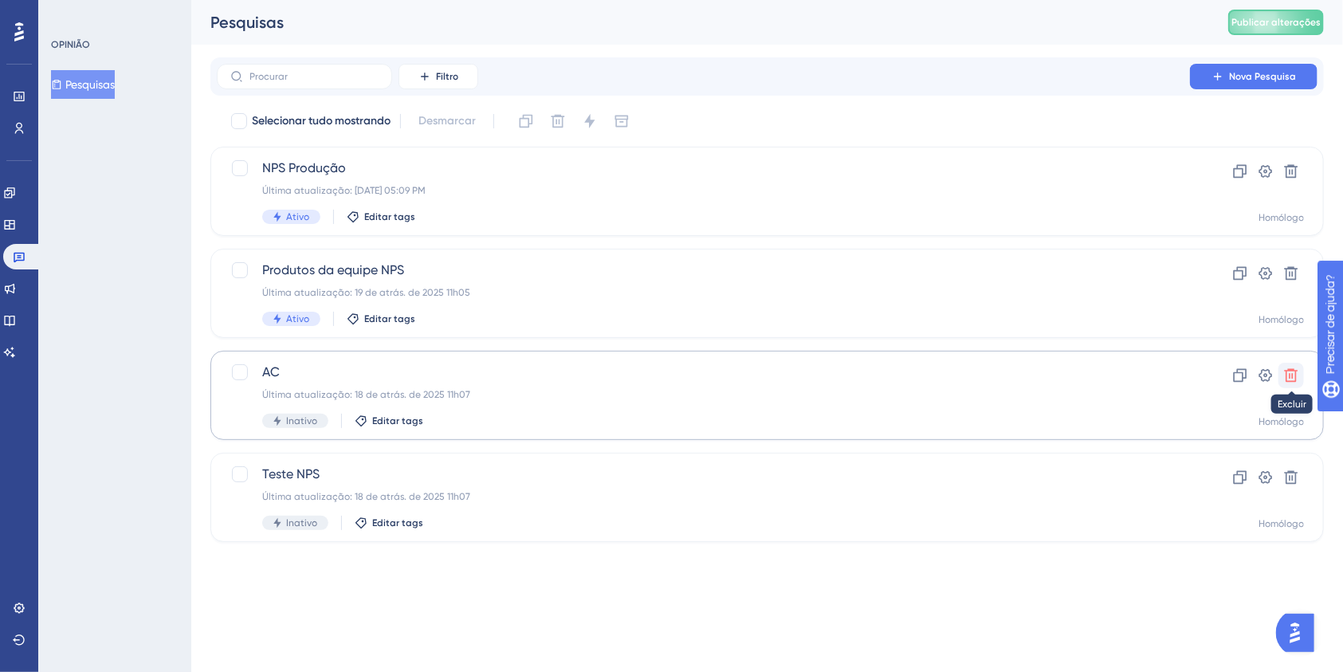
click at [1299, 375] on icon at bounding box center [1291, 375] width 16 height 16
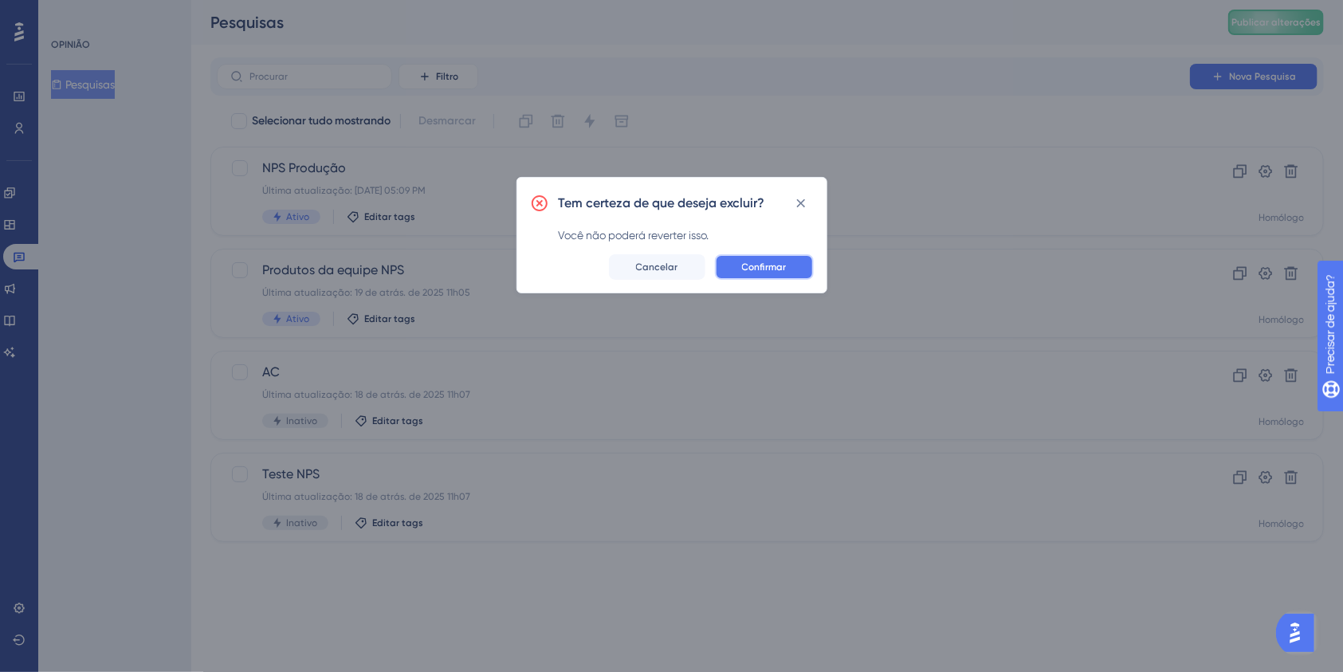
click at [789, 266] on button "Confirmar" at bounding box center [764, 267] width 99 height 26
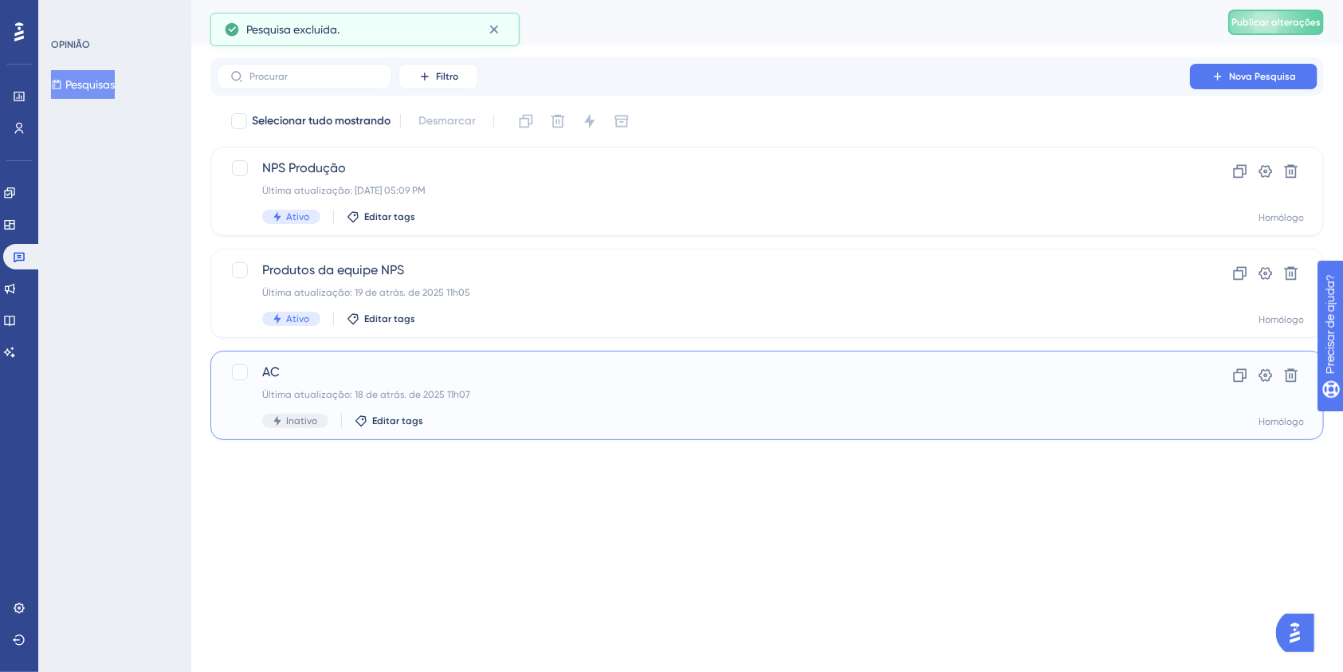
click at [630, 386] on div "AC Última atualização: 18 de atrás. de 2025 11h07 Inativo Editar tags" at bounding box center [703, 395] width 882 height 65
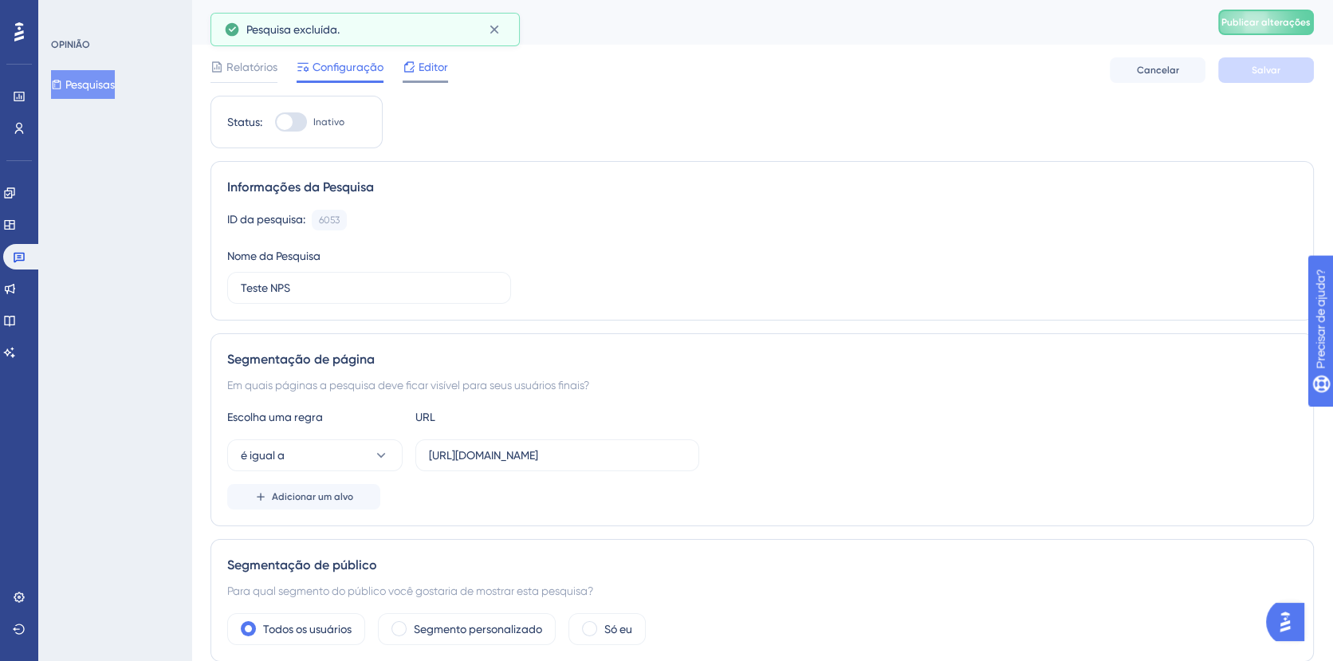
click at [426, 64] on font "Editor" at bounding box center [432, 67] width 29 height 13
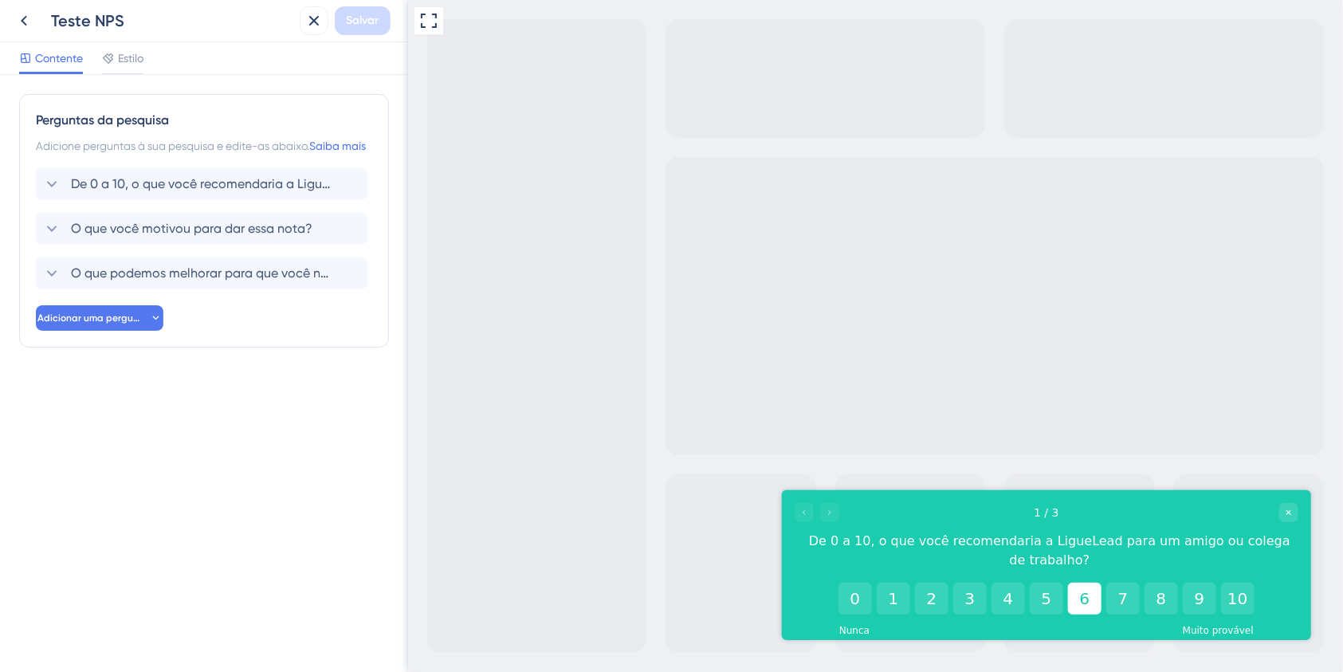
click at [1093, 582] on button "6" at bounding box center [1083, 598] width 33 height 32
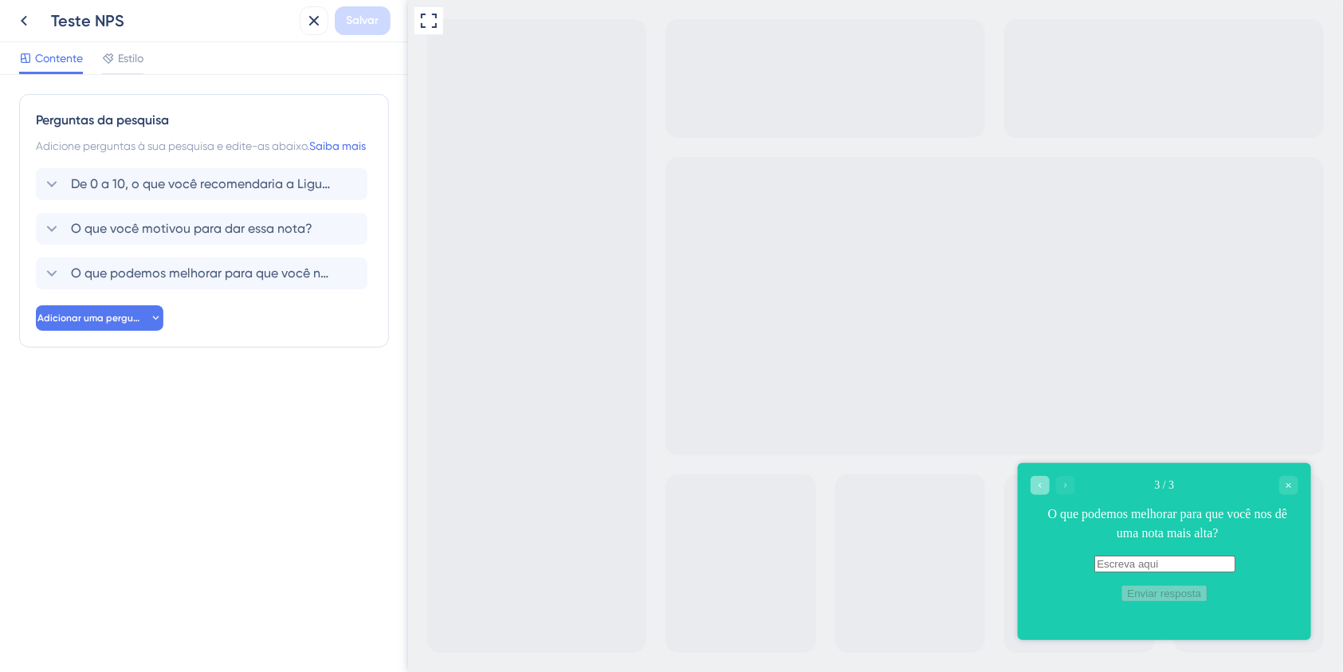
click at [1035, 486] on icon "Go to Question 2" at bounding box center [1040, 486] width 10 height 10
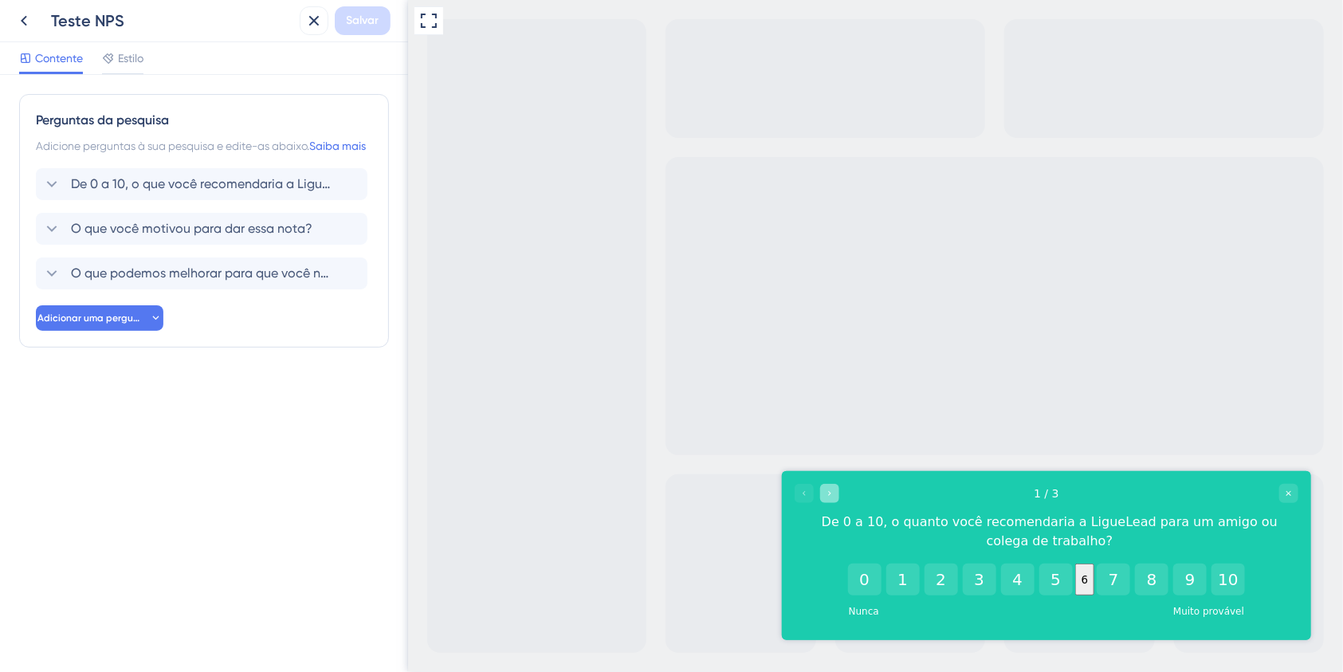
click at [830, 492] on icon "Go to Question 2" at bounding box center [828, 492] width 2 height 5
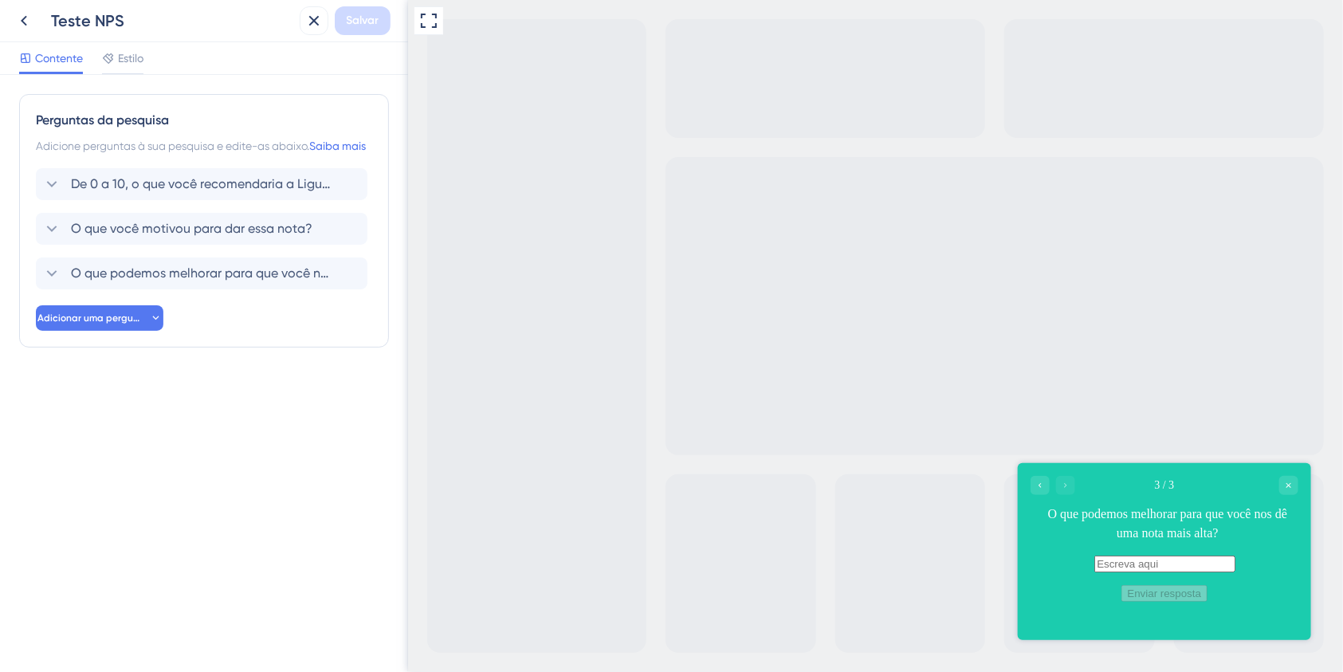
drag, startPoint x: 1045, startPoint y: 484, endPoint x: 1281, endPoint y: 477, distance: 236.0
click at [1045, 484] on div "Go to Question 2" at bounding box center [1039, 485] width 19 height 19
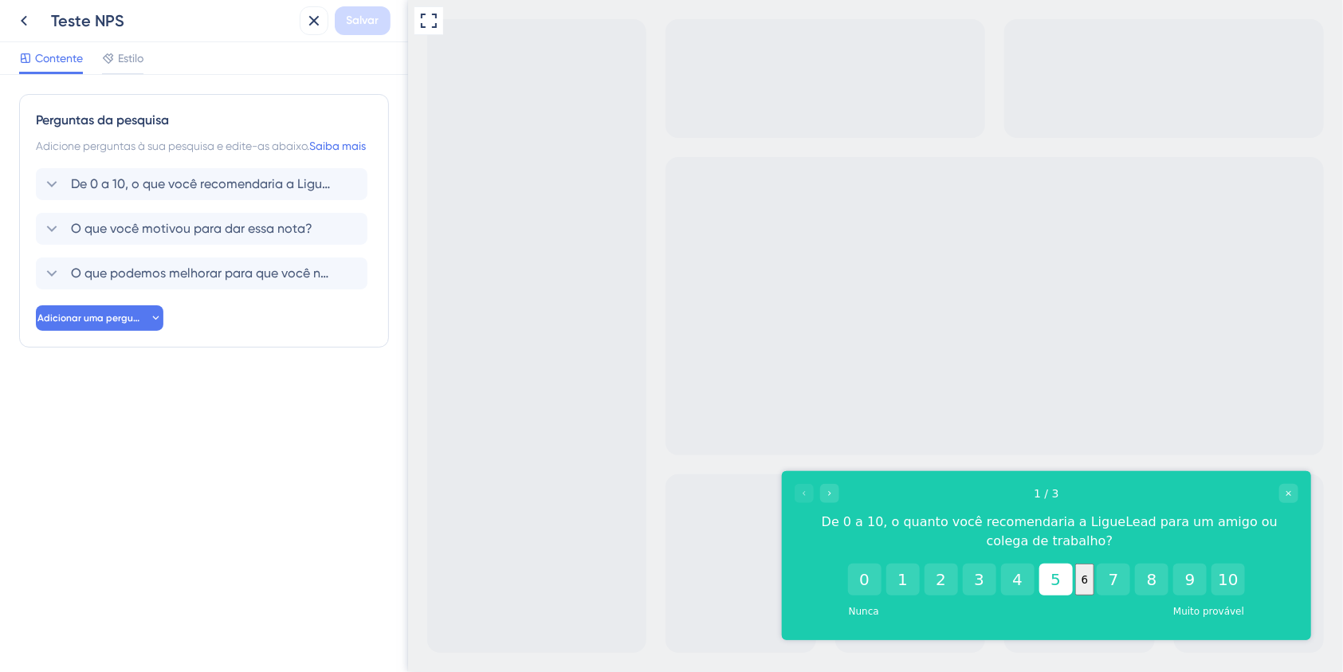
click at [1039, 575] on button "5" at bounding box center [1055, 579] width 33 height 32
click at [827, 490] on icon "Go to Question 2" at bounding box center [829, 493] width 10 height 10
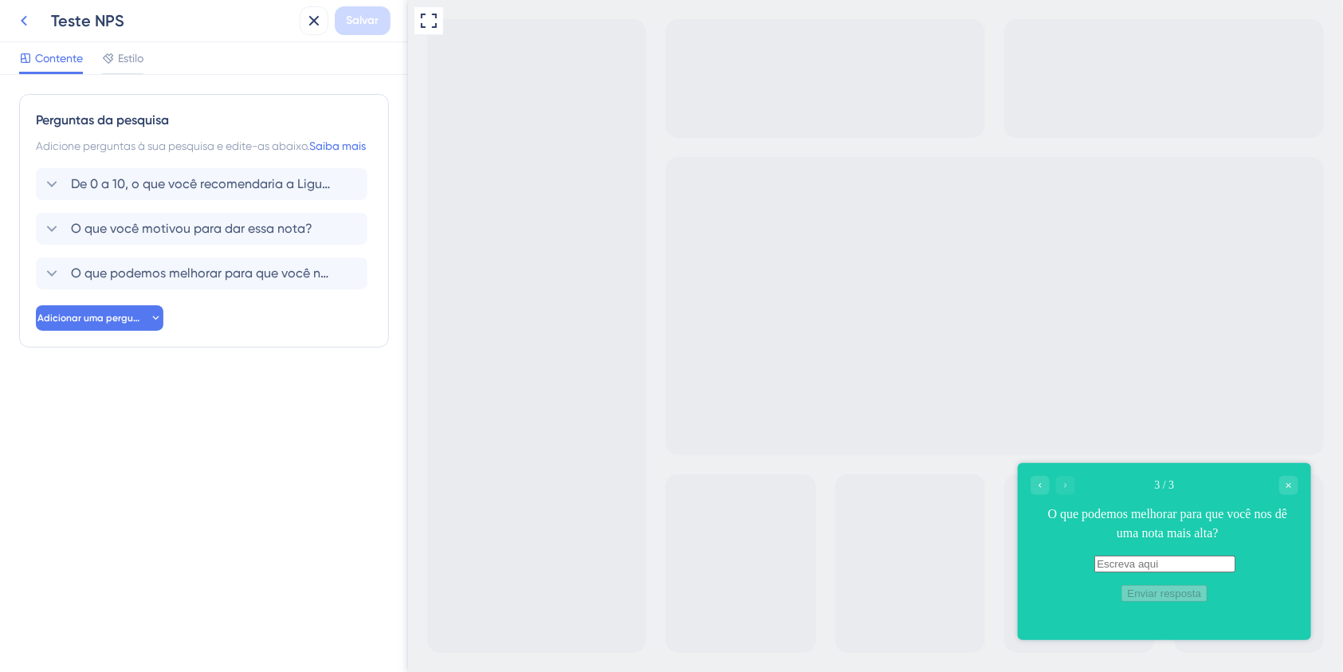
click at [24, 20] on icon at bounding box center [23, 20] width 19 height 19
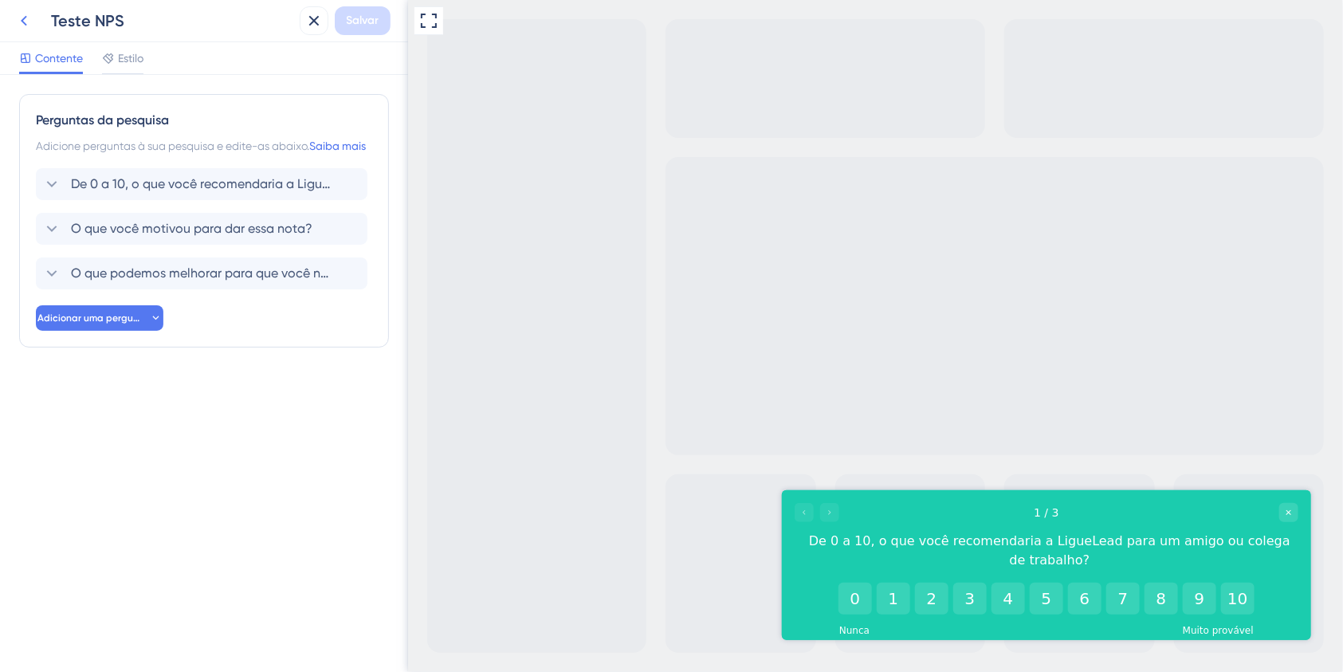
click at [21, 16] on icon at bounding box center [23, 20] width 19 height 19
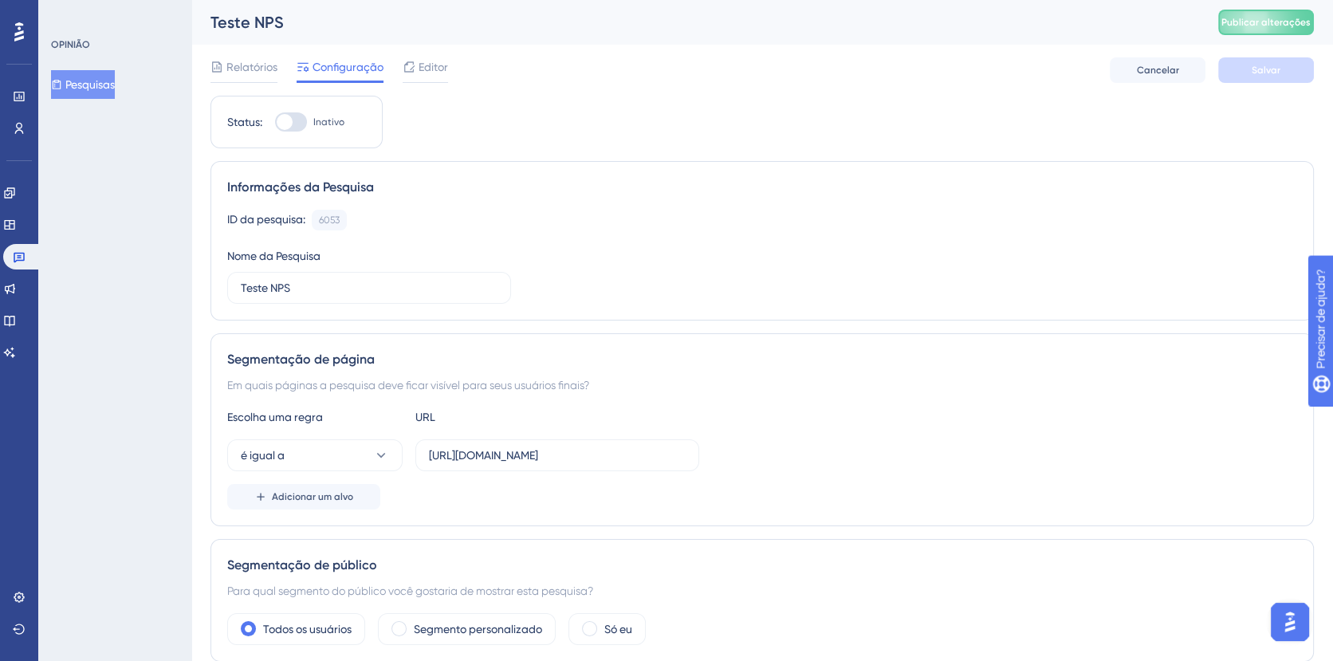
click at [113, 88] on font "Pesquisas" at bounding box center [89, 84] width 49 height 13
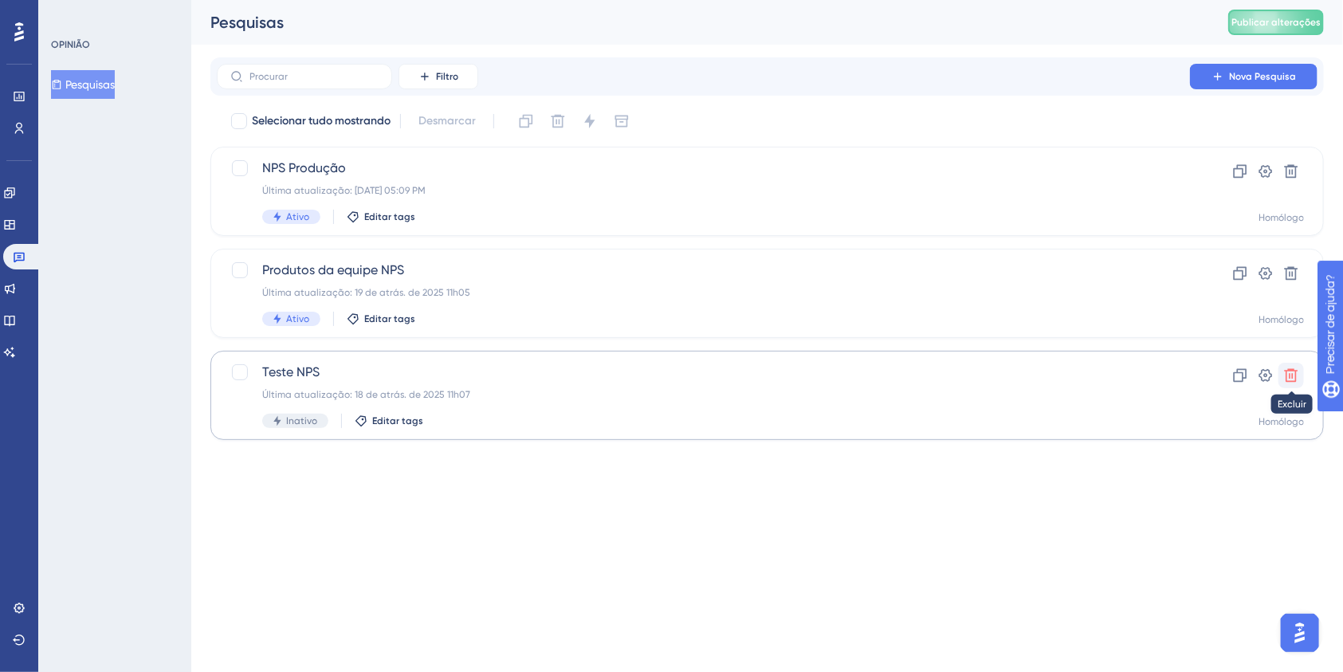
click at [1296, 373] on icon at bounding box center [1292, 376] width 14 height 14
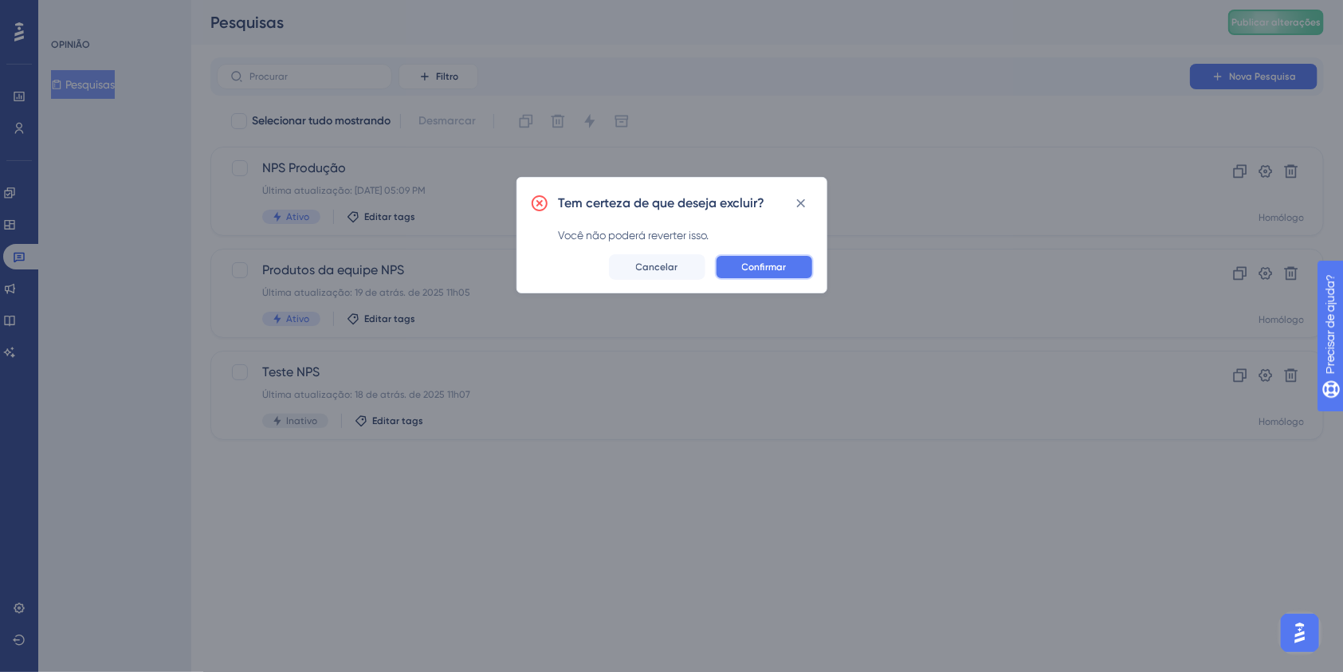
click at [779, 261] on font "Confirmar" at bounding box center [764, 266] width 45 height 11
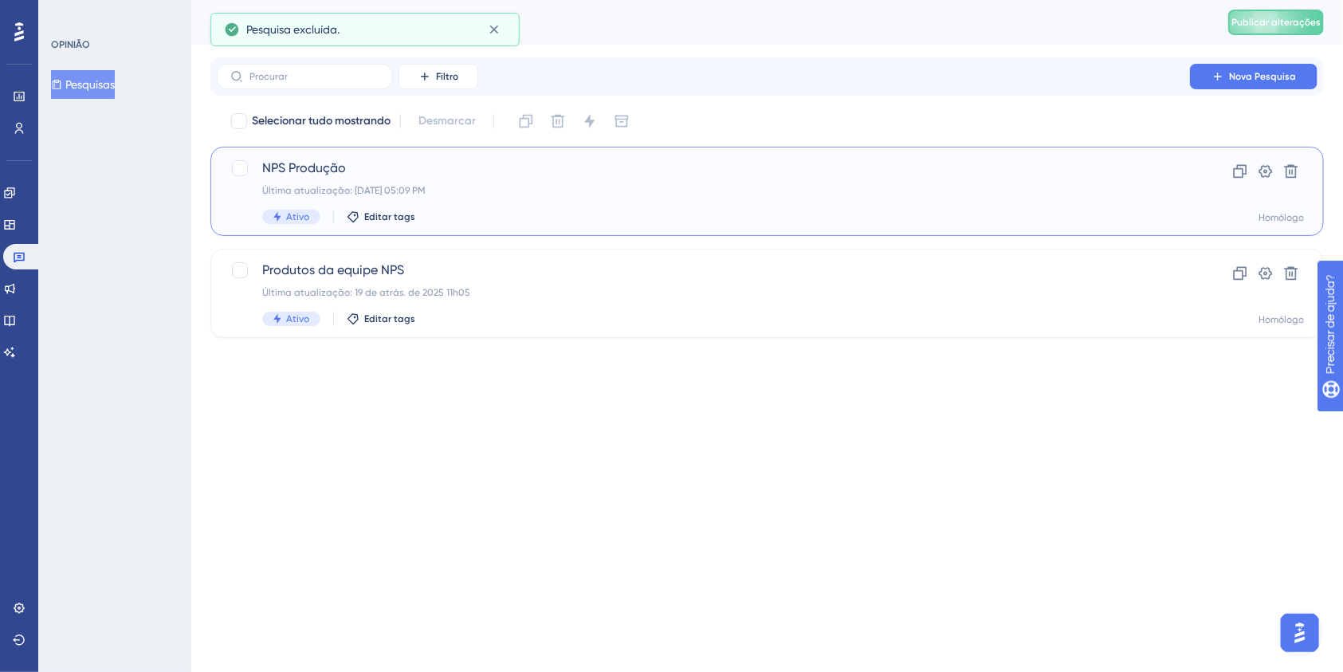
click at [1006, 207] on div "NPS Produção Última atualização: [DATE] 05:09 PM Ativo Editar tags" at bounding box center [703, 191] width 882 height 65
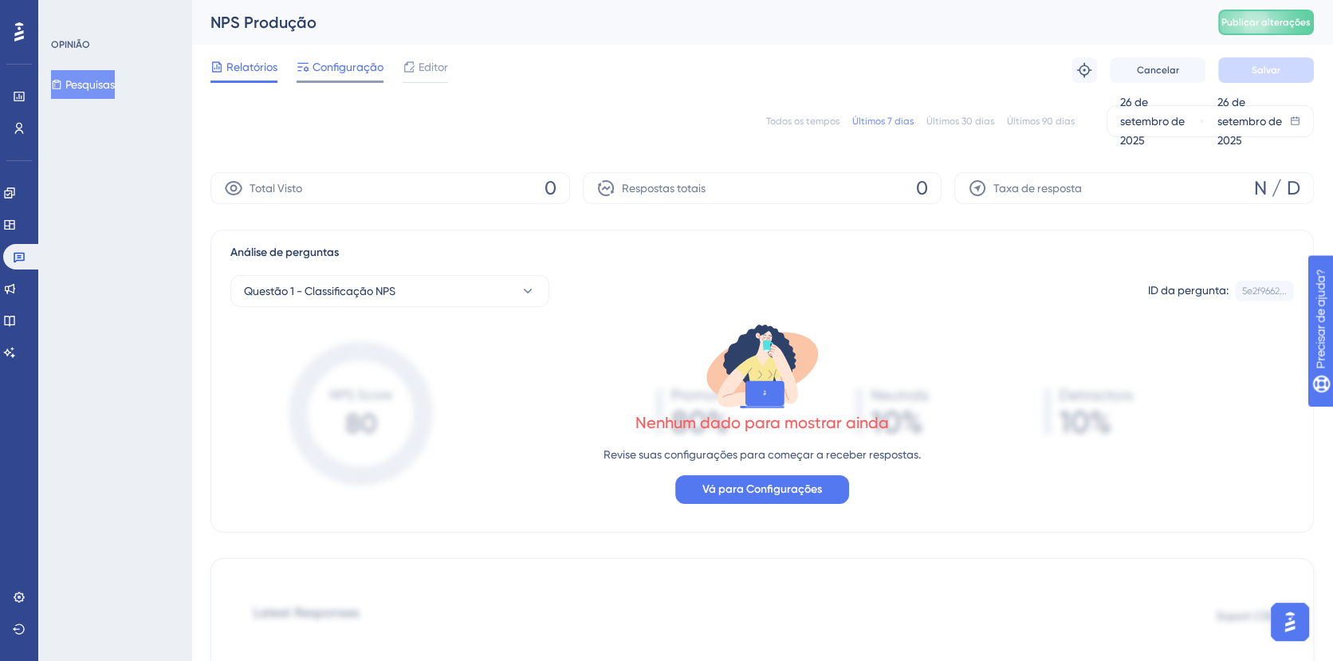
click at [355, 70] on font "Configuração" at bounding box center [347, 67] width 71 height 13
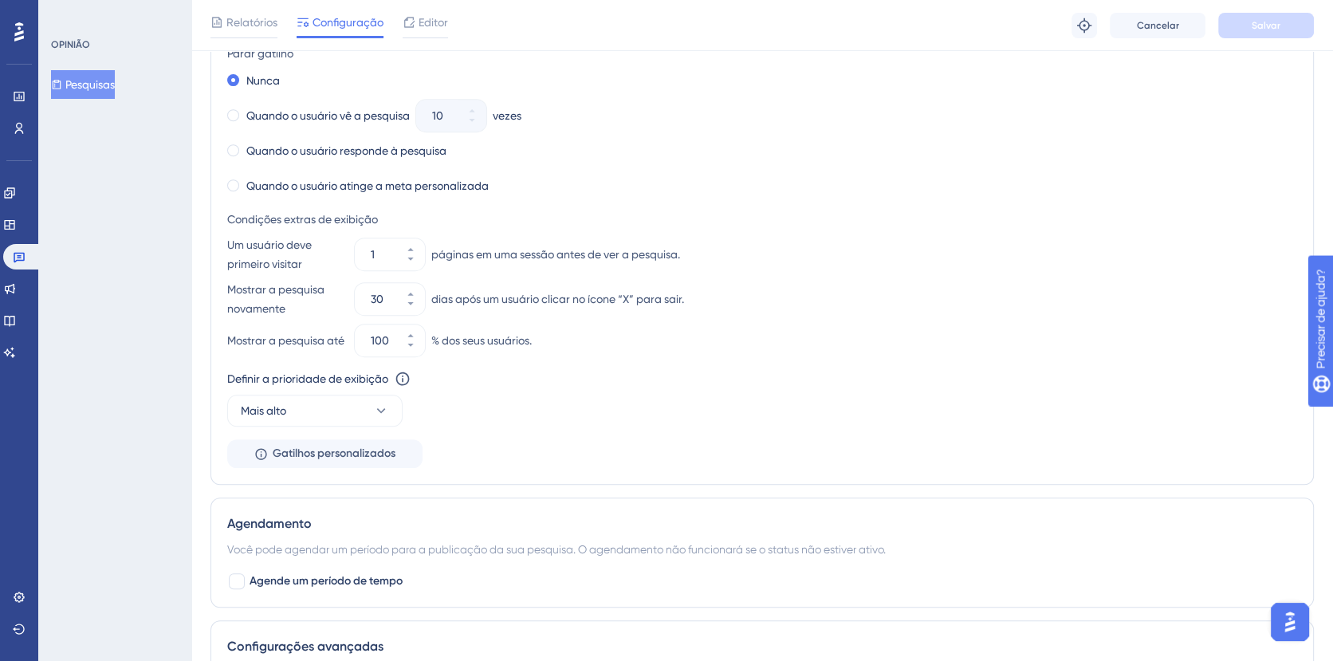
scroll to position [1024, 0]
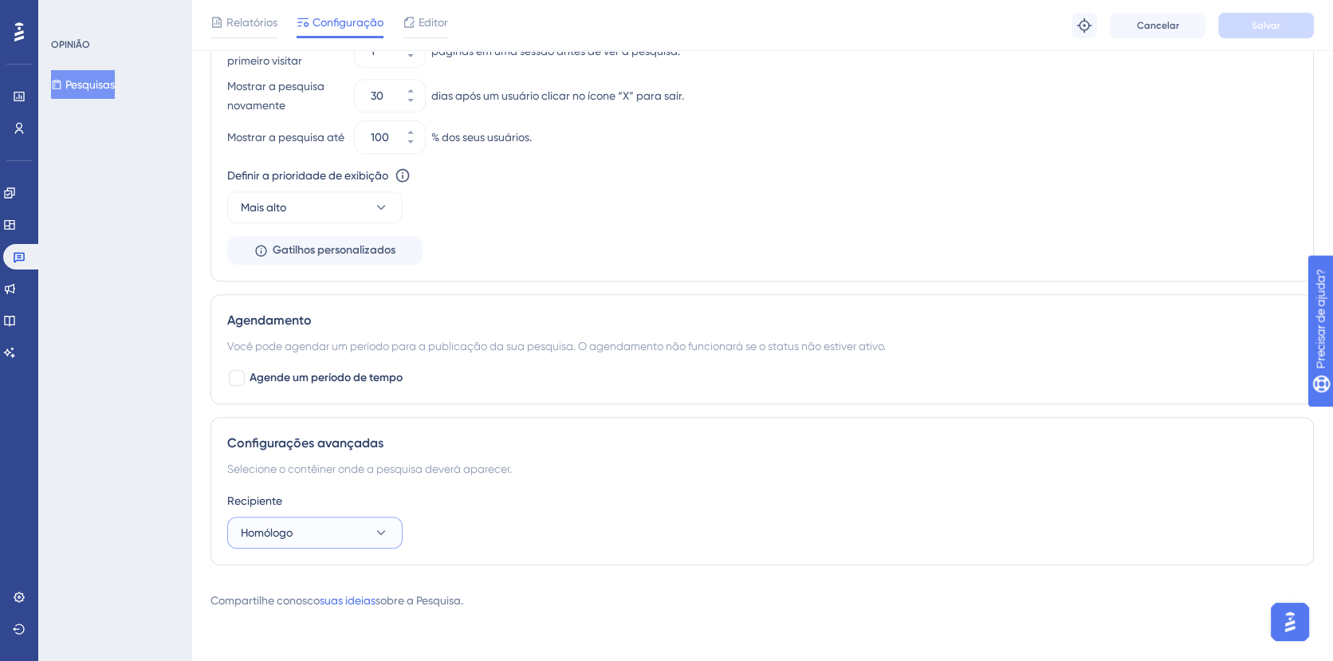
click at [373, 529] on icon at bounding box center [381, 532] width 16 height 16
click at [330, 587] on div "Produção Produção" at bounding box center [314, 581] width 129 height 32
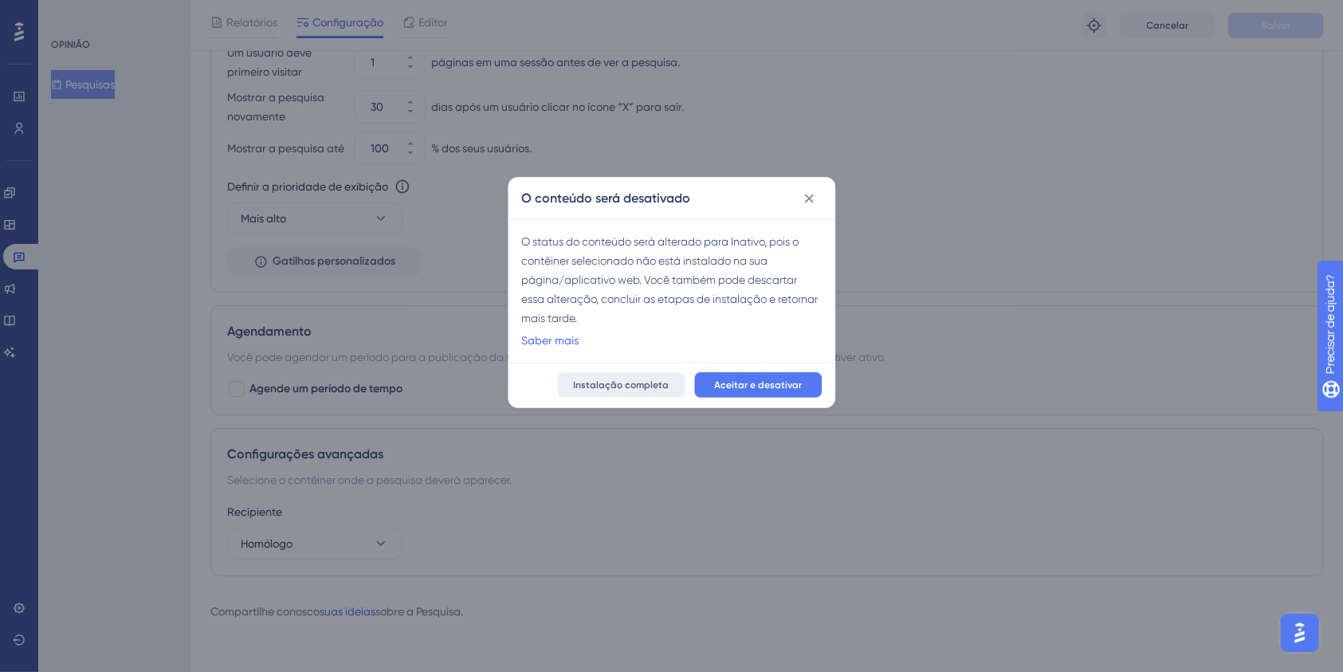
click at [630, 382] on font "Instalação completa" at bounding box center [621, 384] width 96 height 11
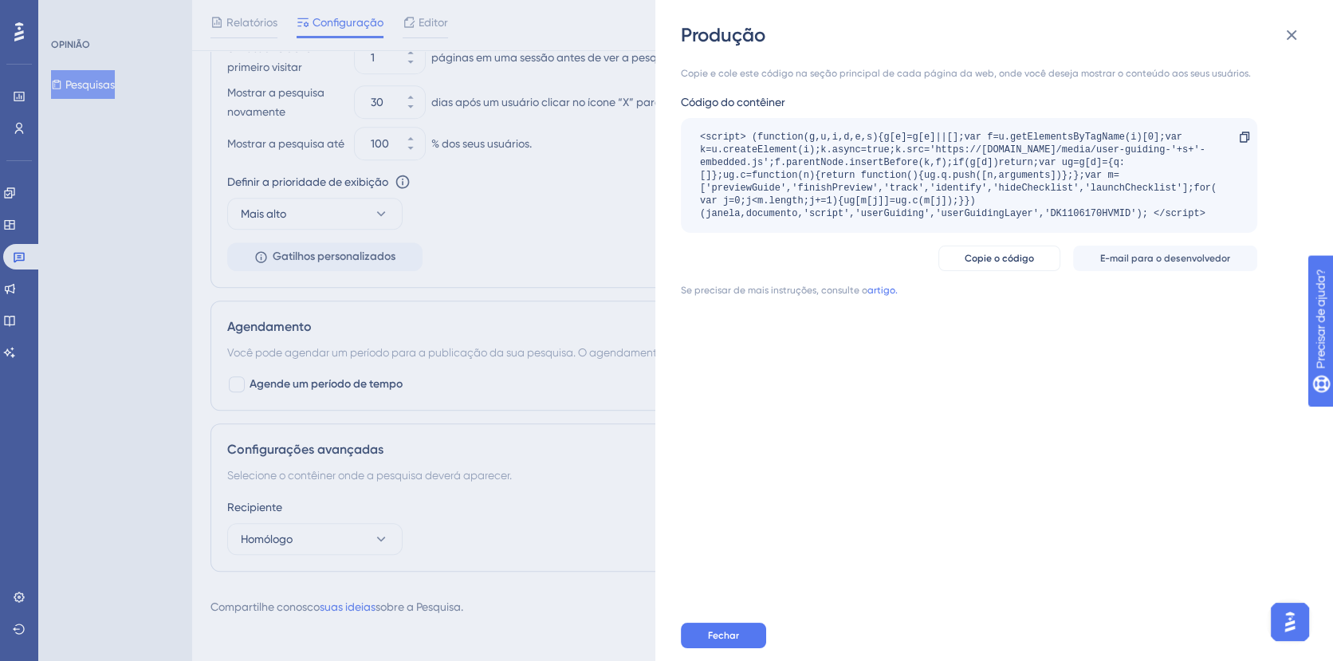
scroll to position [0, 0]
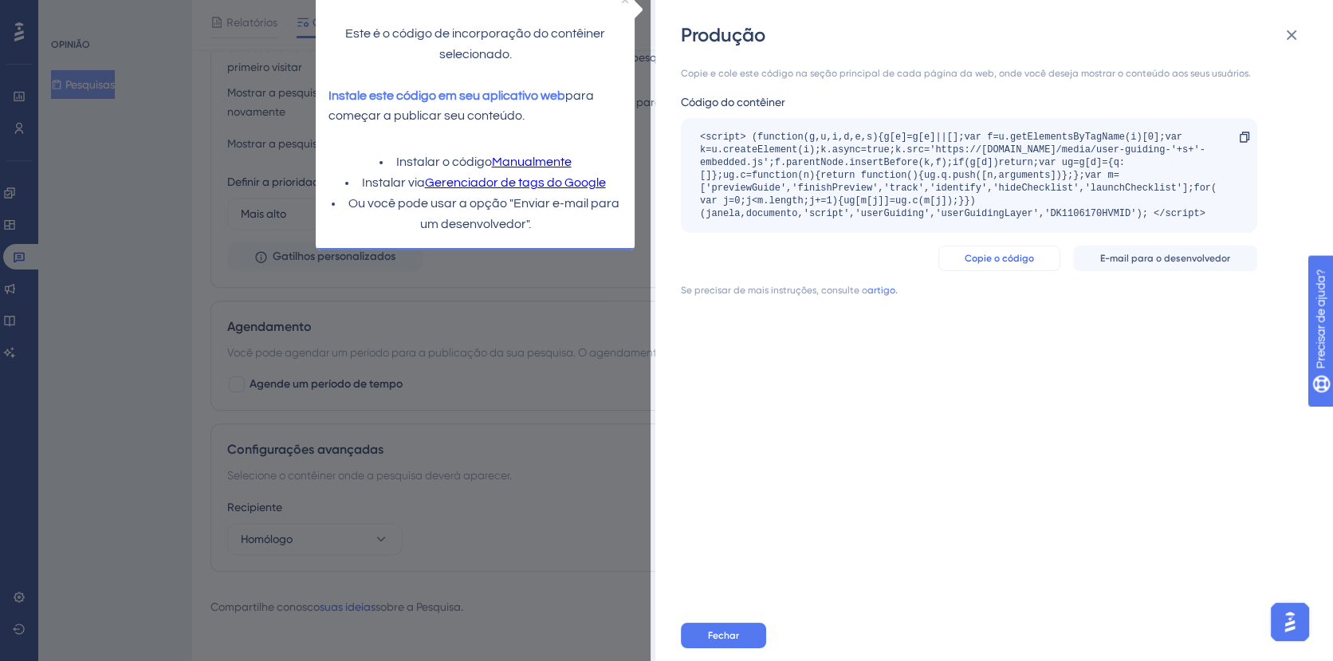
click at [1003, 260] on font "Copie o código" at bounding box center [998, 258] width 69 height 11
